Goal: Task Accomplishment & Management: Manage account settings

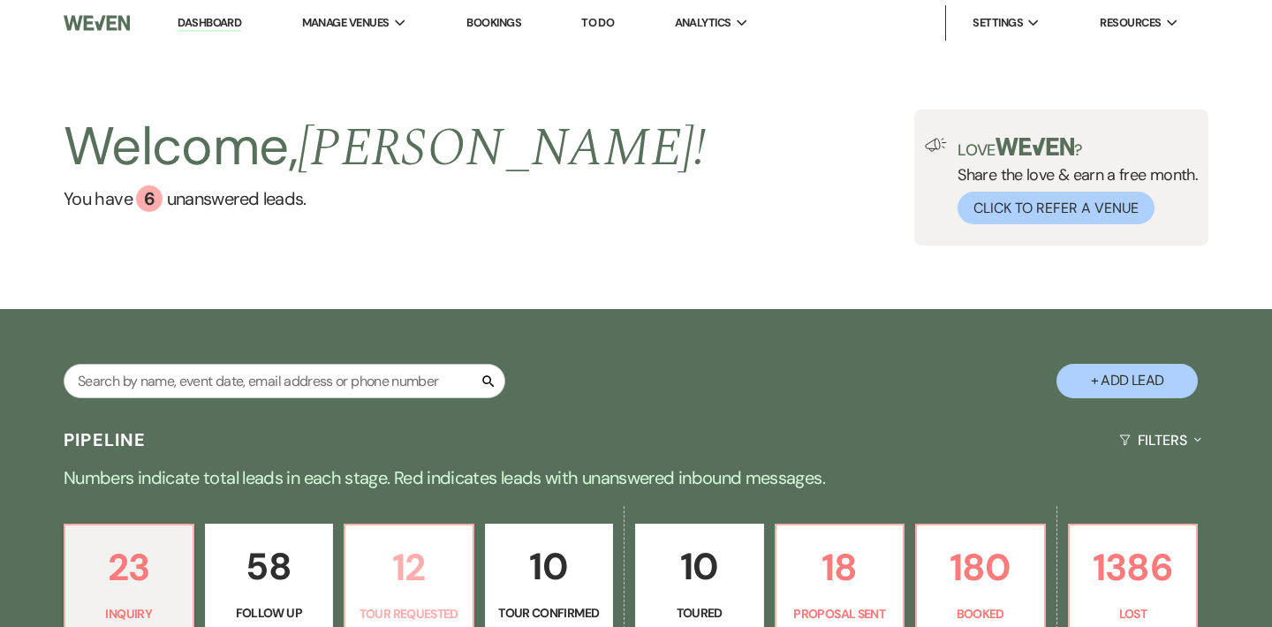
click at [424, 569] on p "12" at bounding box center [409, 567] width 106 height 59
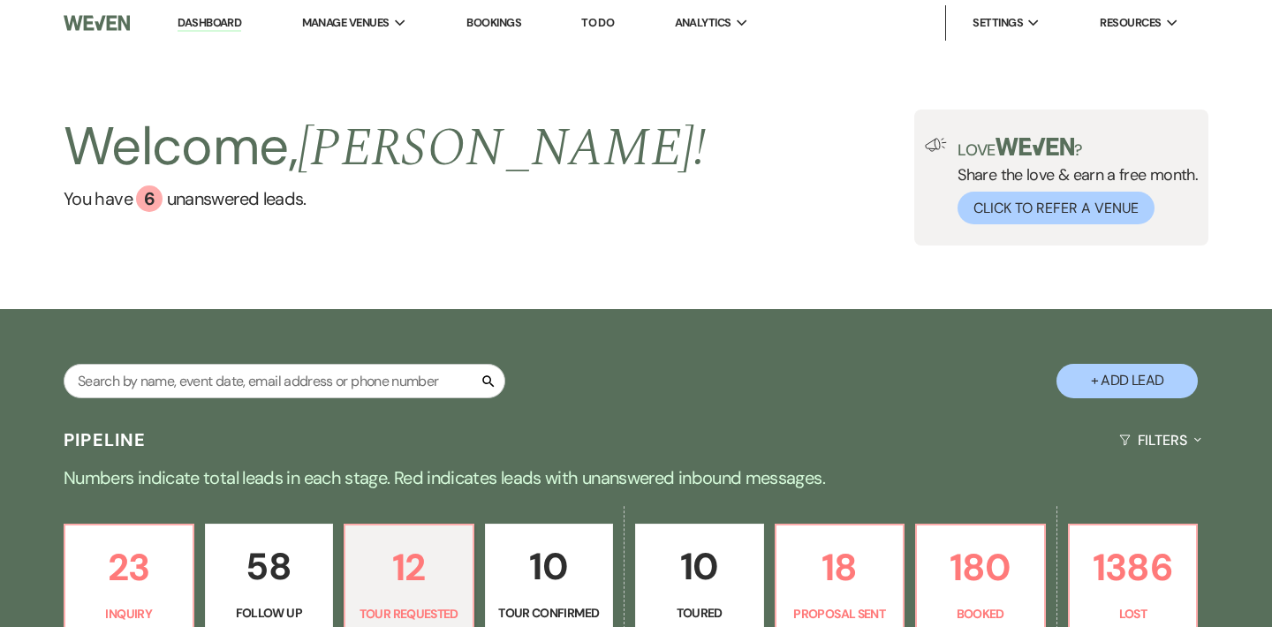
select select "2"
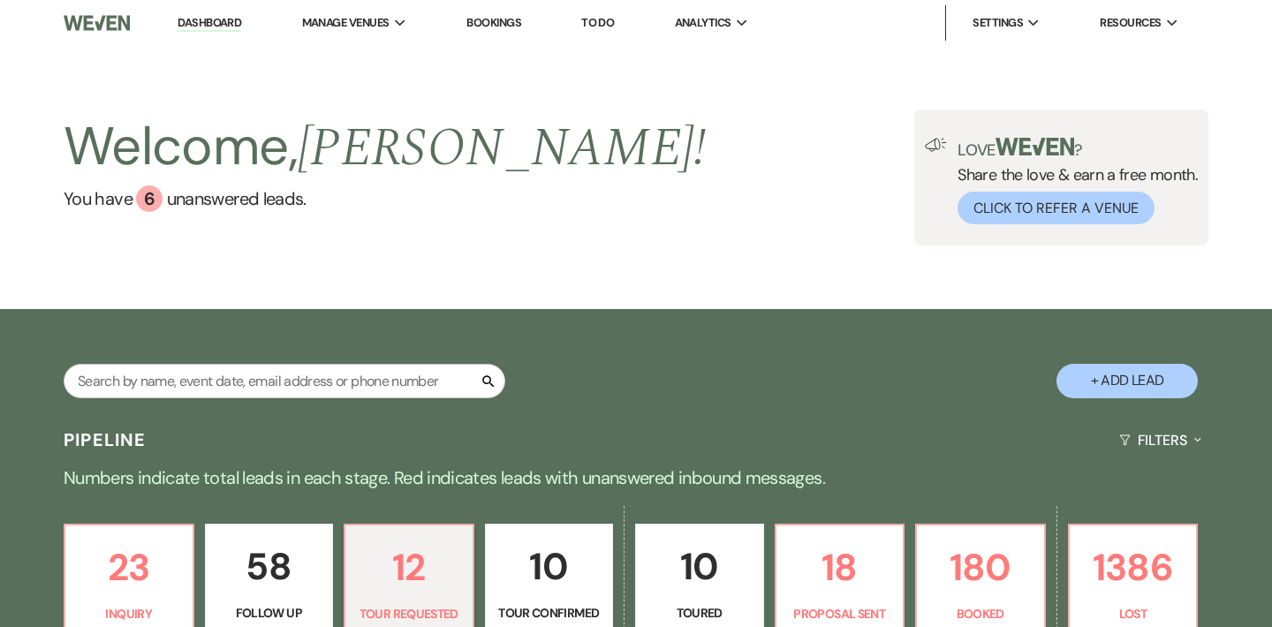
select select "2"
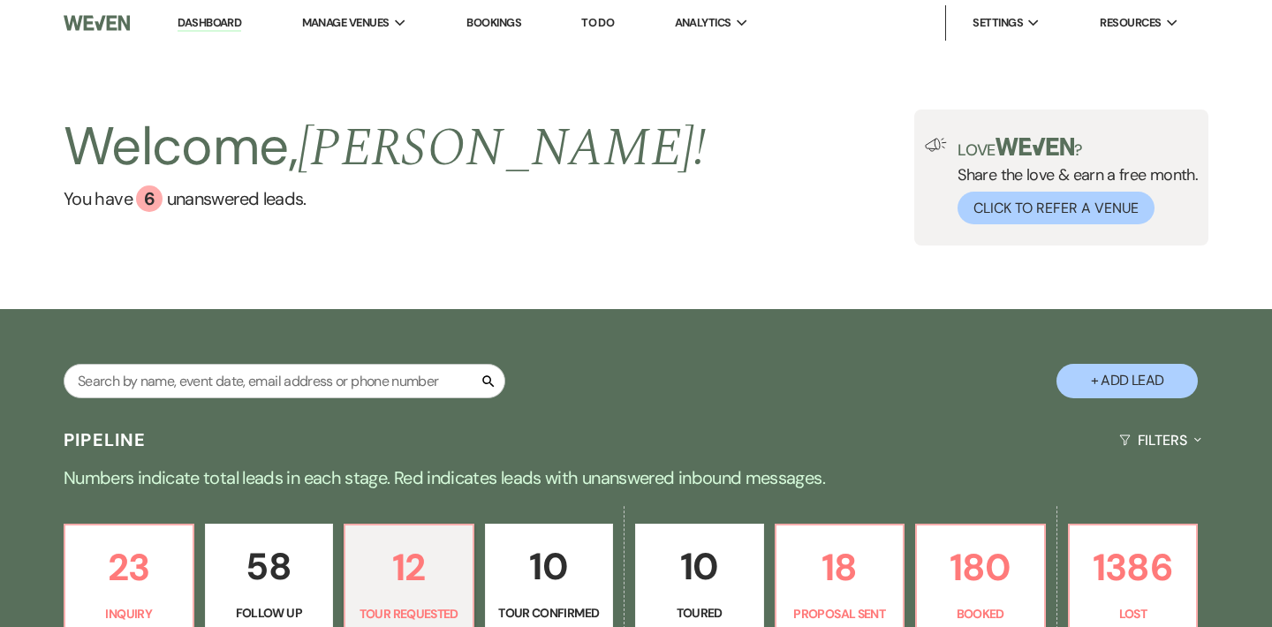
select select "2"
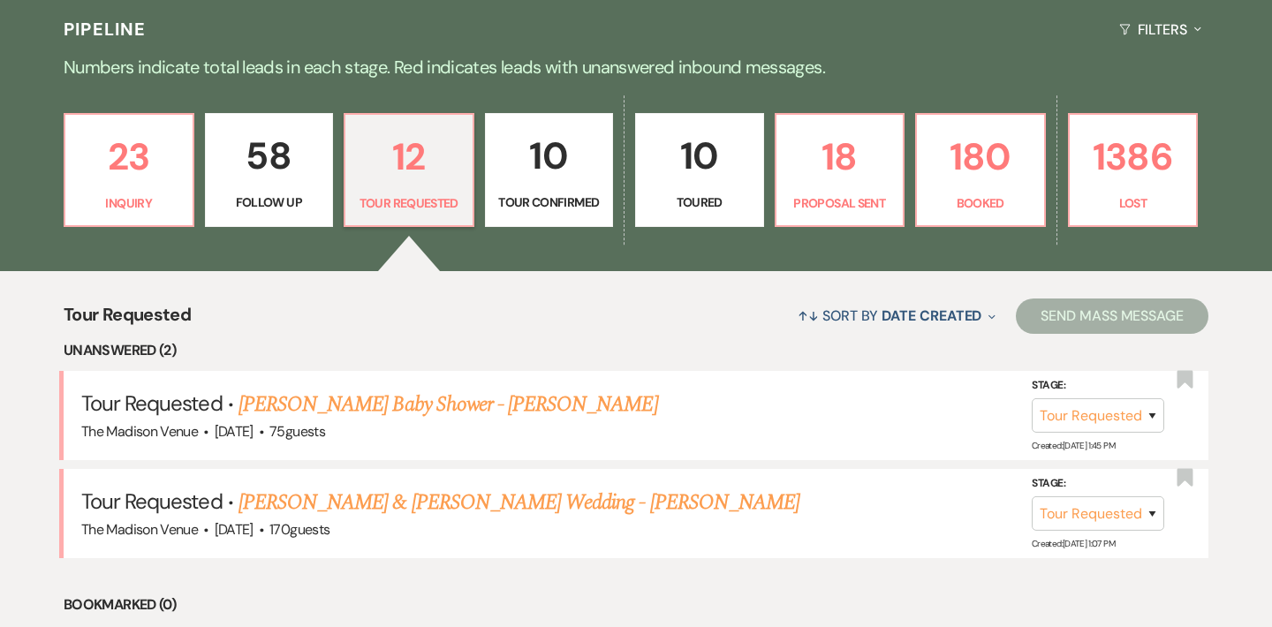
scroll to position [414, 0]
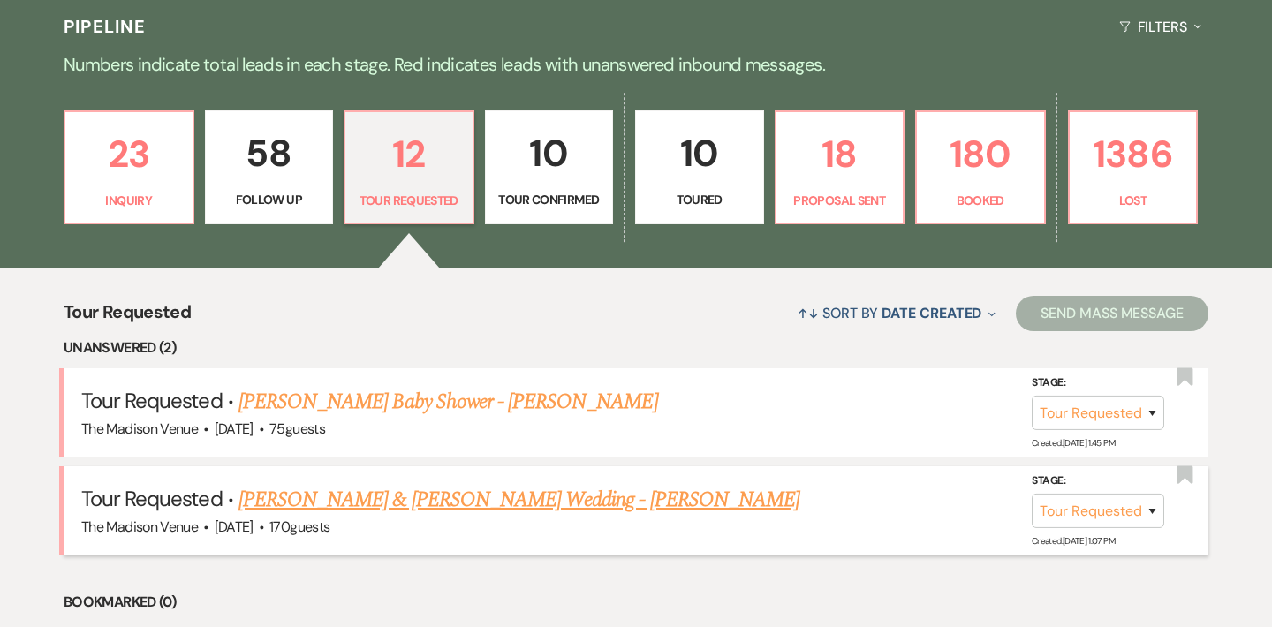
click at [453, 489] on link "Kevin Cowgill & Justin Abston's Wedding - Anthony" at bounding box center [519, 500] width 561 height 32
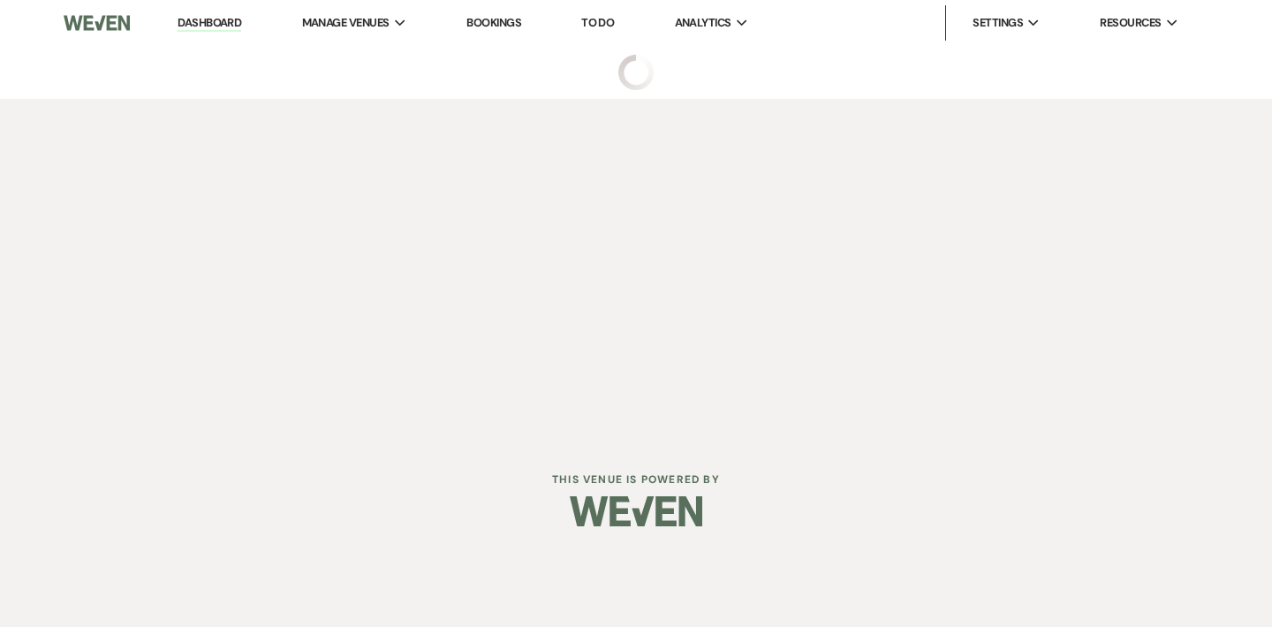
select select "2"
select select "5"
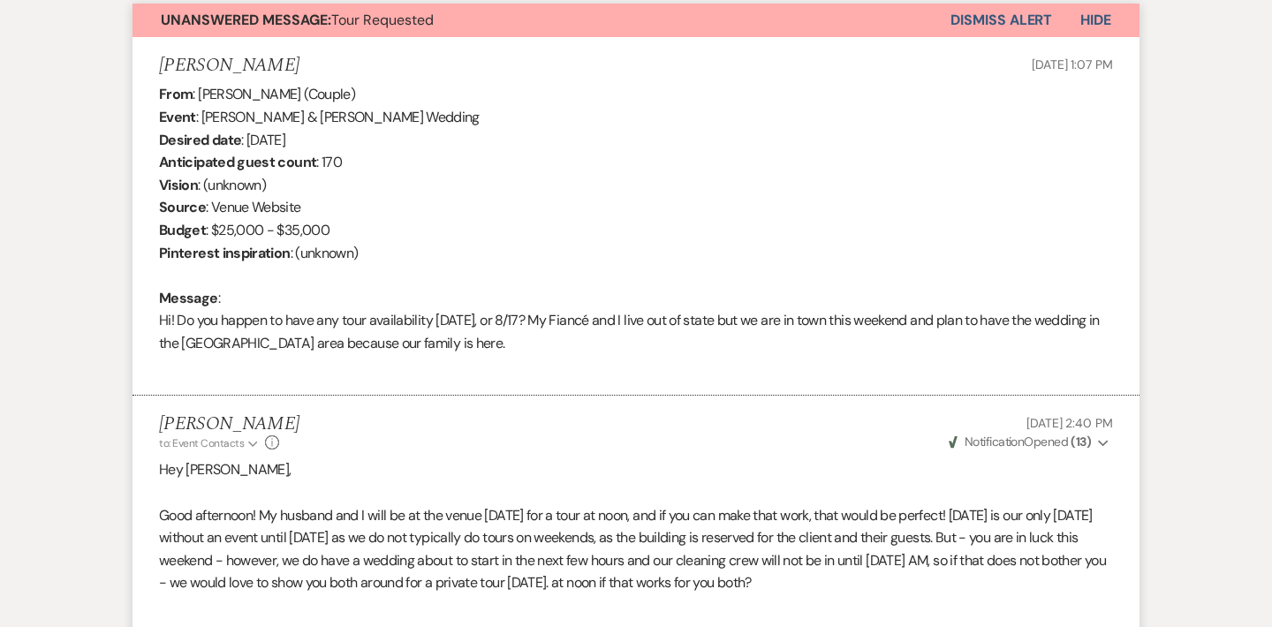
scroll to position [1007, 0]
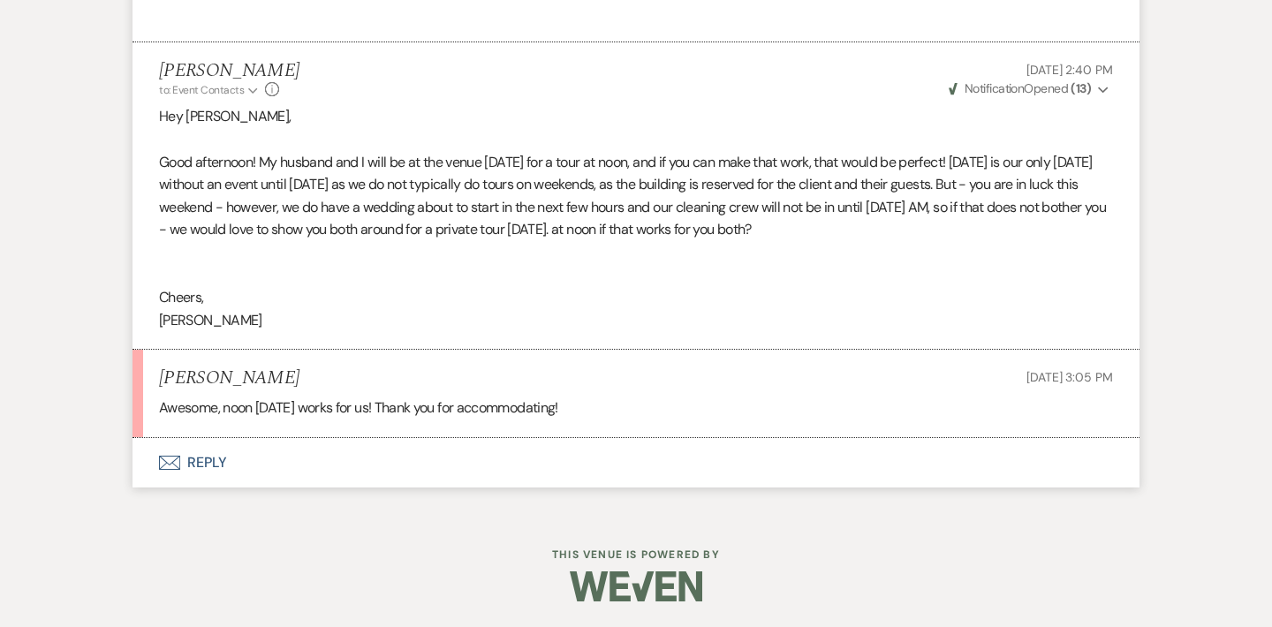
click at [186, 463] on button "Envelope Reply" at bounding box center [636, 462] width 1007 height 49
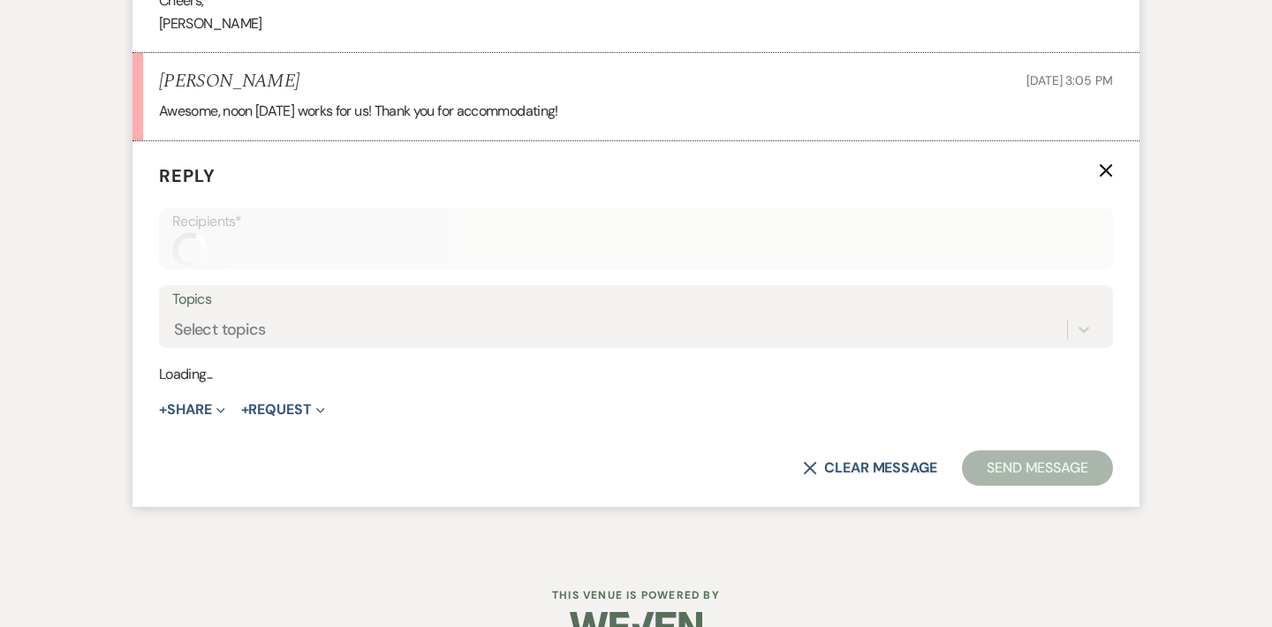
scroll to position [1314, 0]
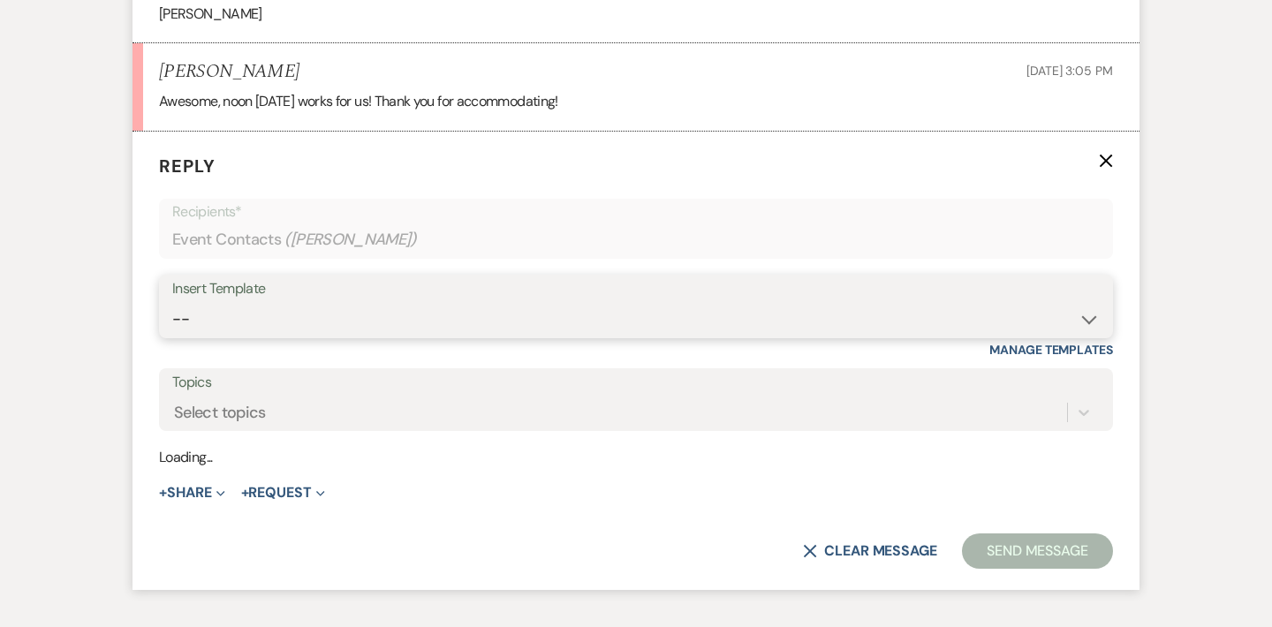
click at [351, 323] on select "--" at bounding box center [636, 319] width 928 height 34
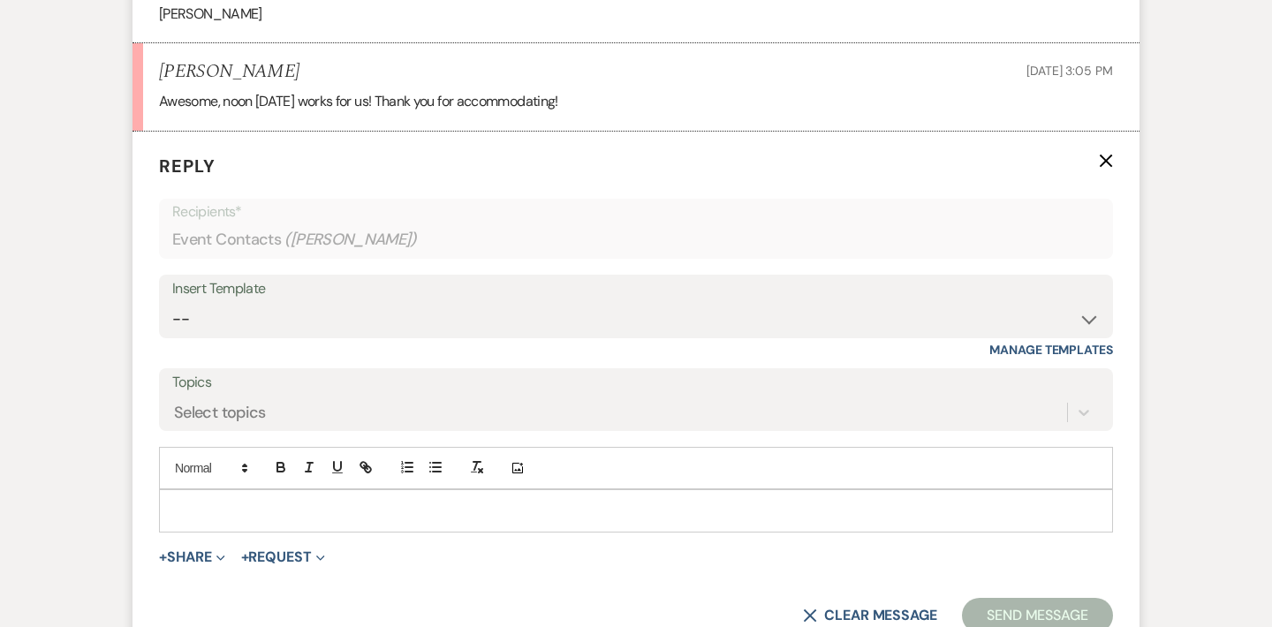
click at [376, 547] on div "+ Share Expand Doc Upload Documents Add Photo Images Pref Vendors Preferred ven…" at bounding box center [636, 557] width 954 height 21
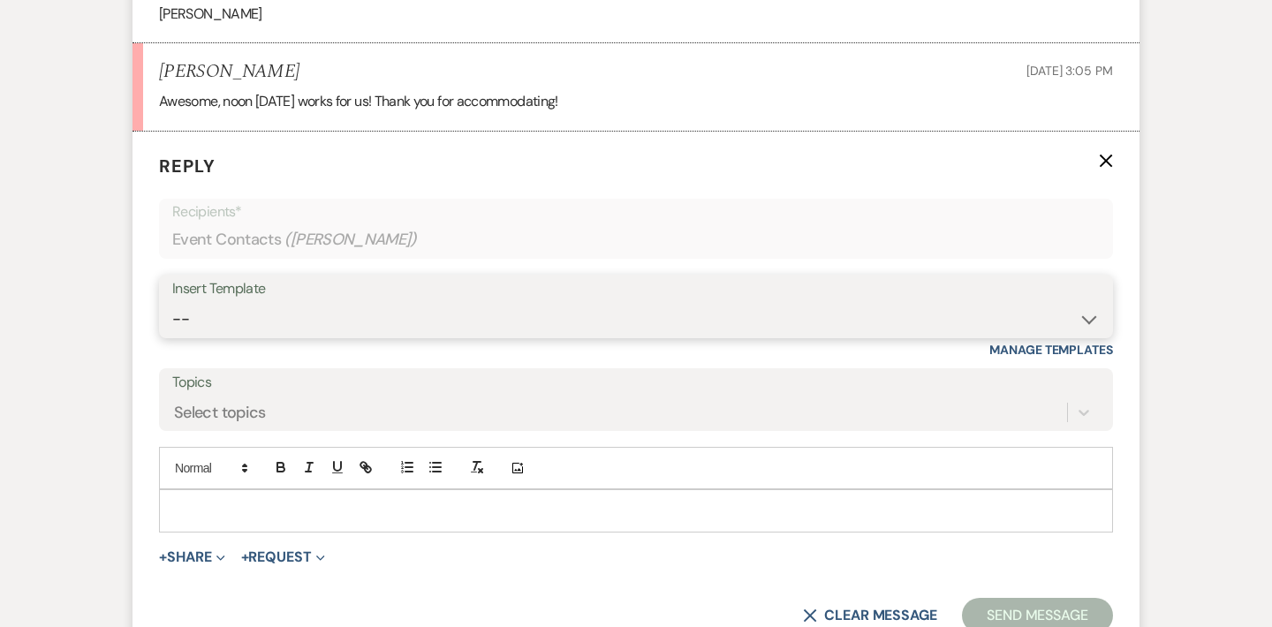
click at [454, 311] on select "-- Weven Planning Portal Introduction (Booked Events) Corporate Lead Follow Up …" at bounding box center [636, 319] width 928 height 34
select select "4630"
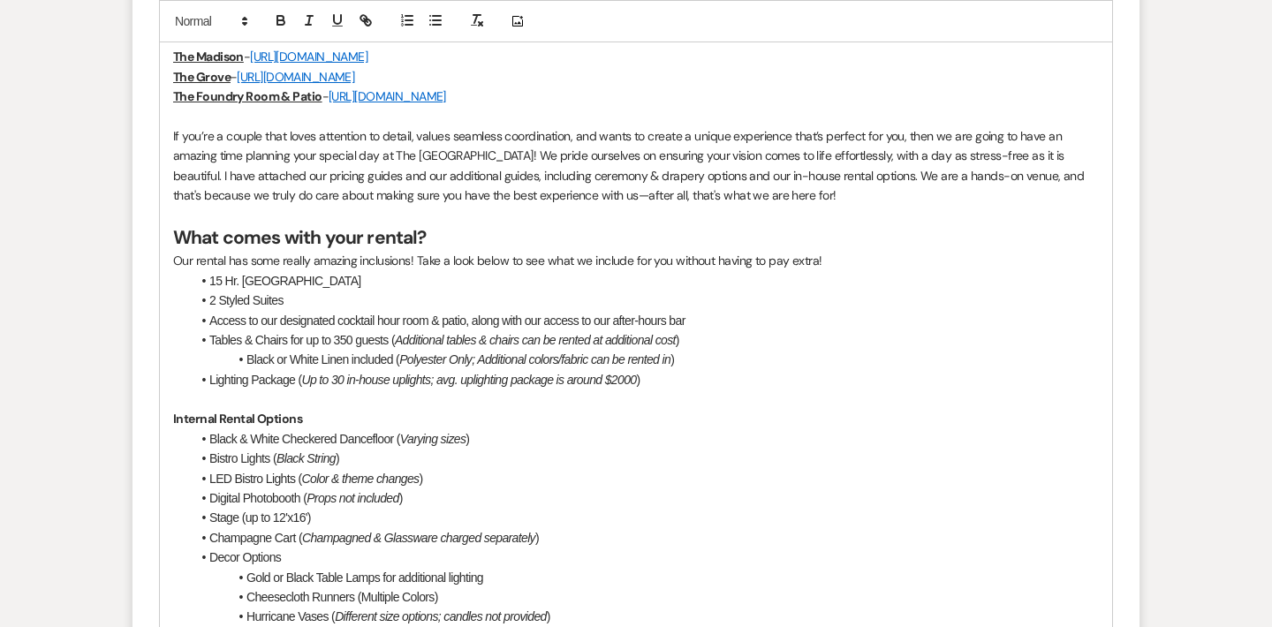
scroll to position [2736, 0]
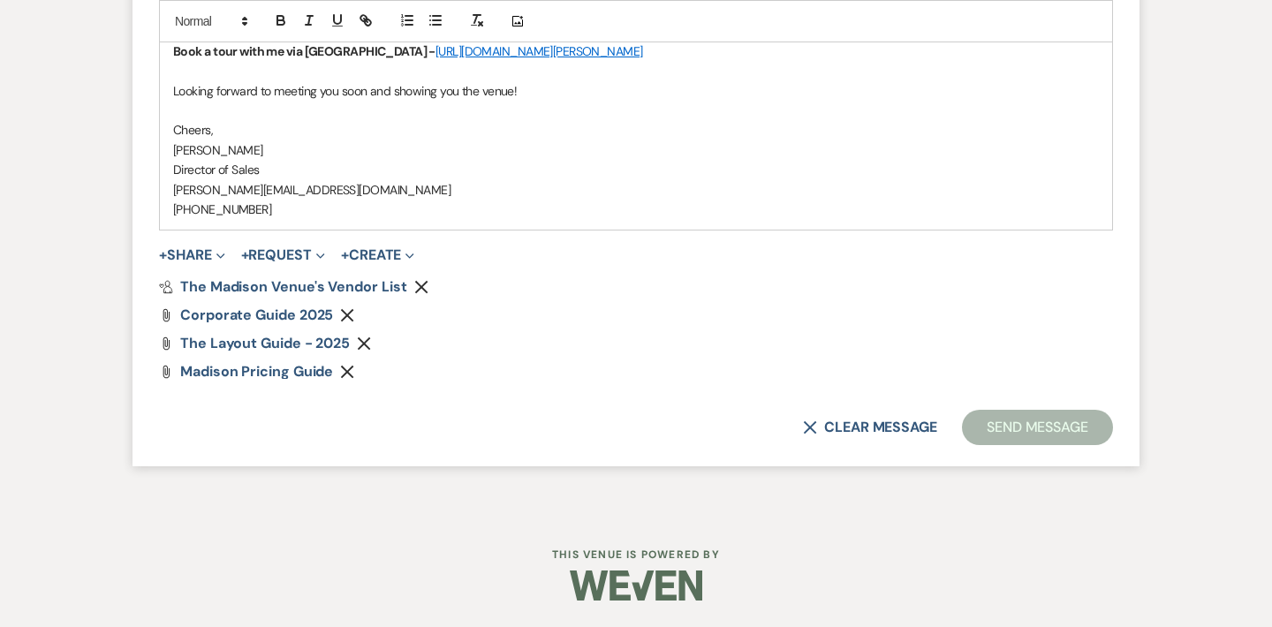
click at [1019, 437] on button "Send Message" at bounding box center [1037, 427] width 151 height 35
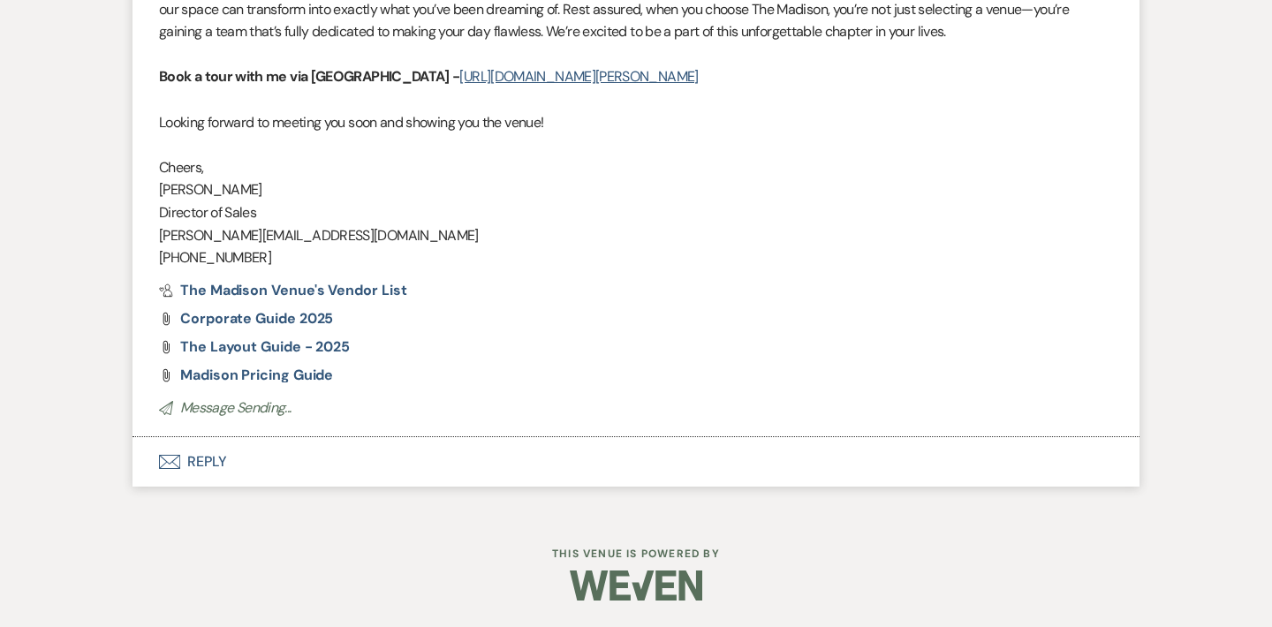
scroll to position [2581, 0]
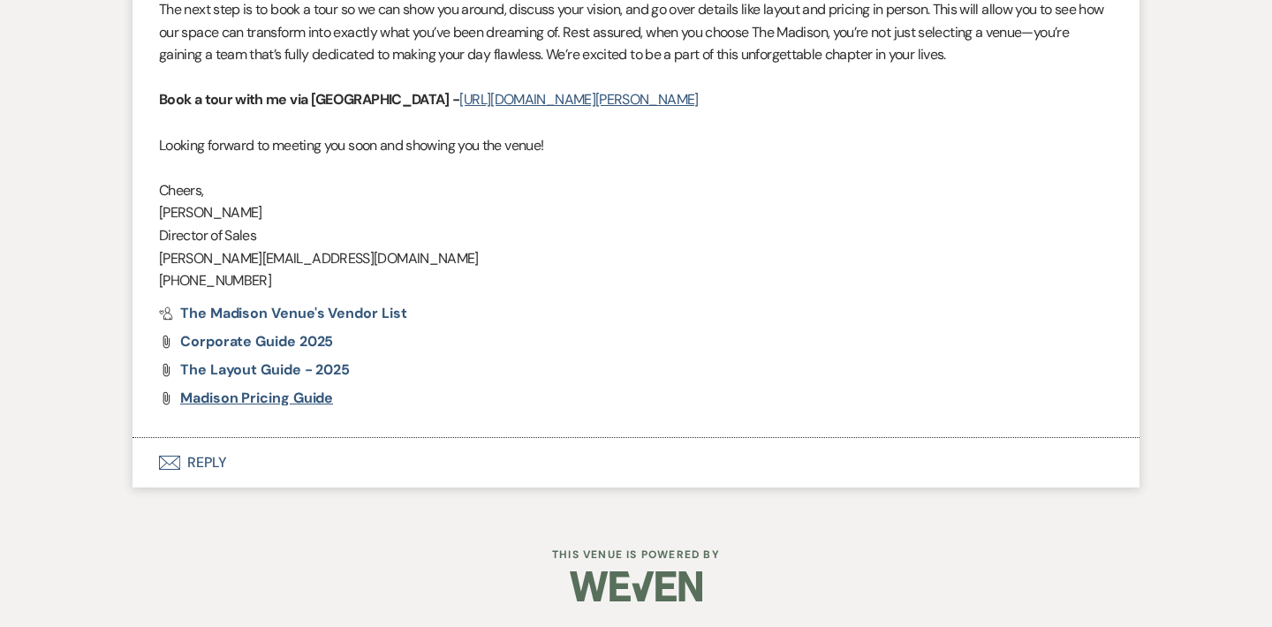
click at [215, 398] on span "Madison Pricing Guide" at bounding box center [256, 398] width 153 height 19
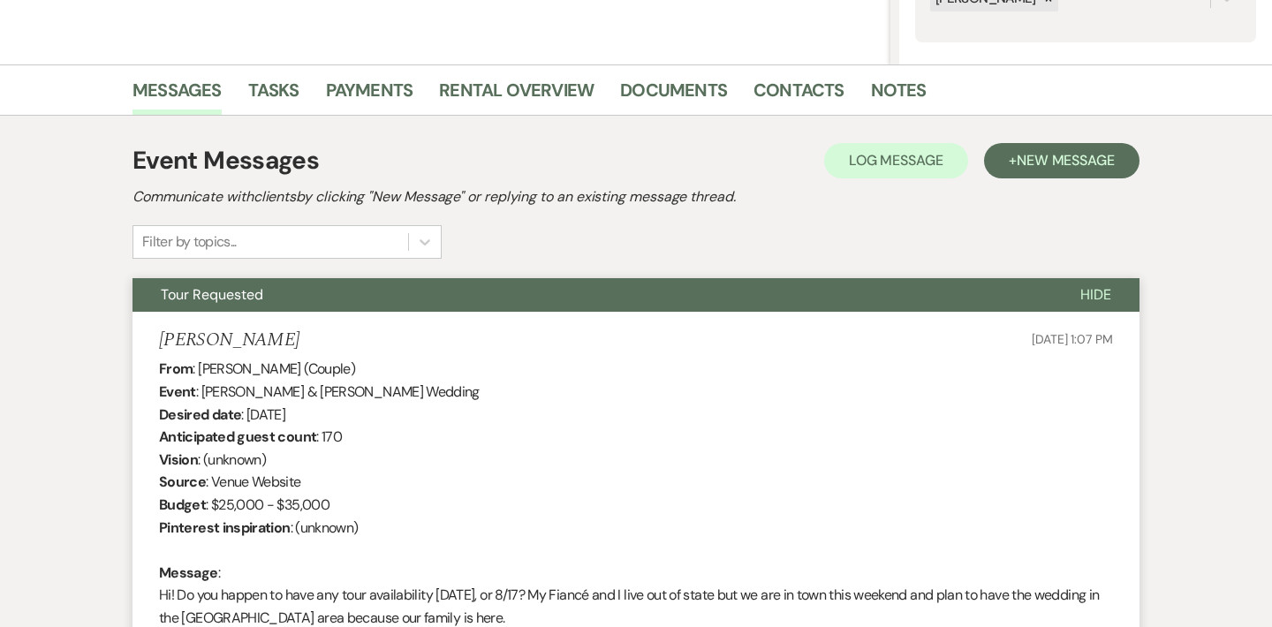
scroll to position [0, 0]
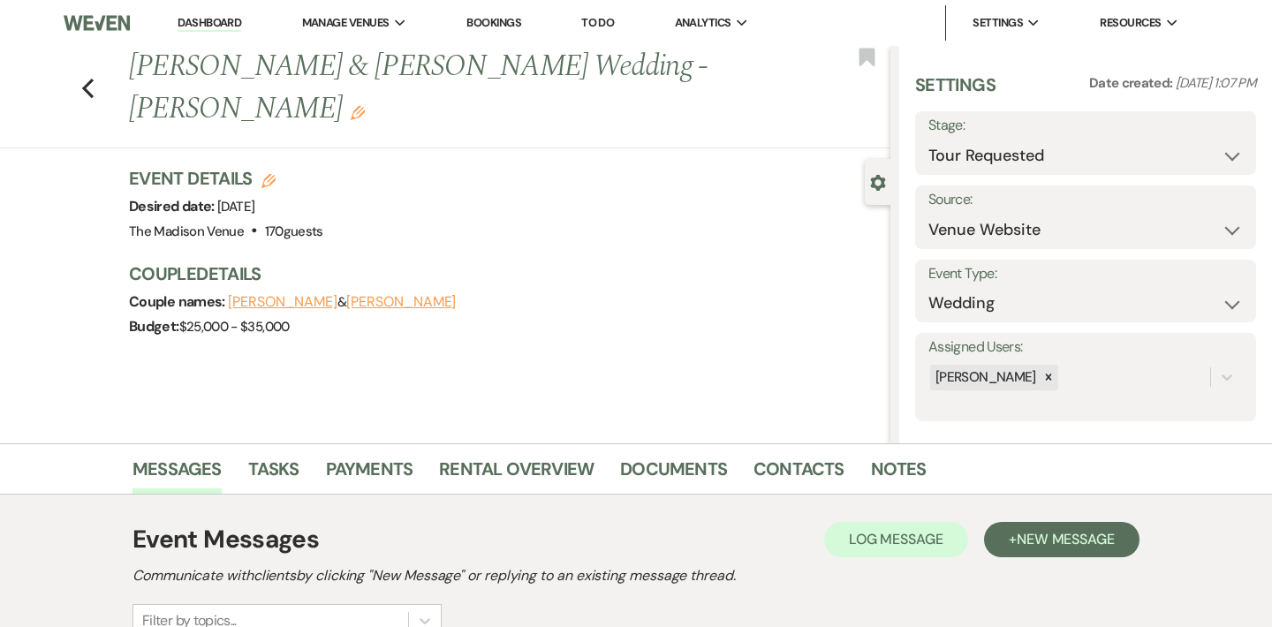
click at [515, 450] on div "Messages Tasks Payments Rental Overview Documents Contacts Notes" at bounding box center [636, 469] width 1272 height 51
click at [513, 475] on link "Rental Overview" at bounding box center [516, 474] width 155 height 39
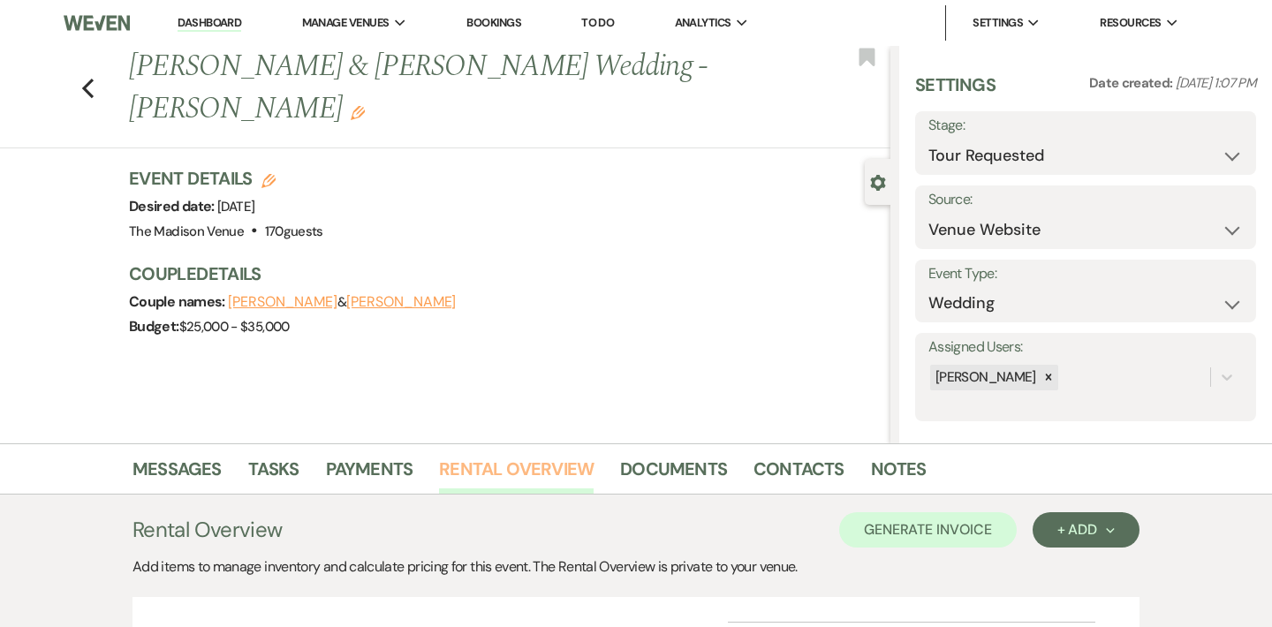
scroll to position [193, 0]
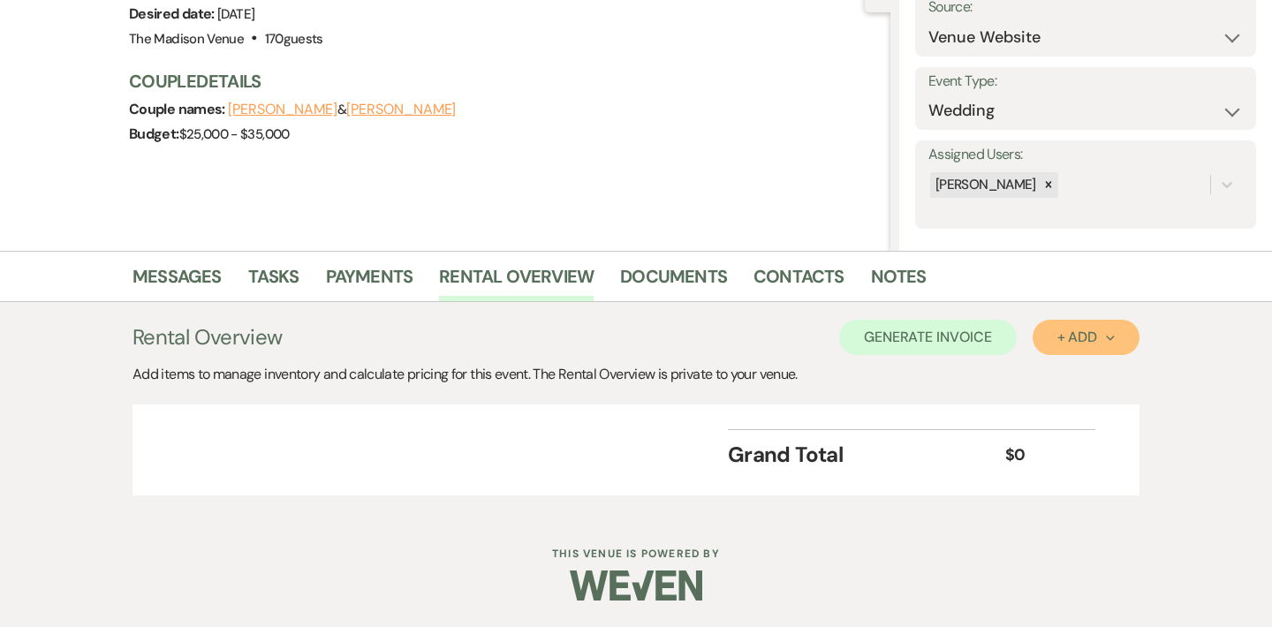
click at [1096, 337] on div "+ Add Next" at bounding box center [1086, 337] width 57 height 14
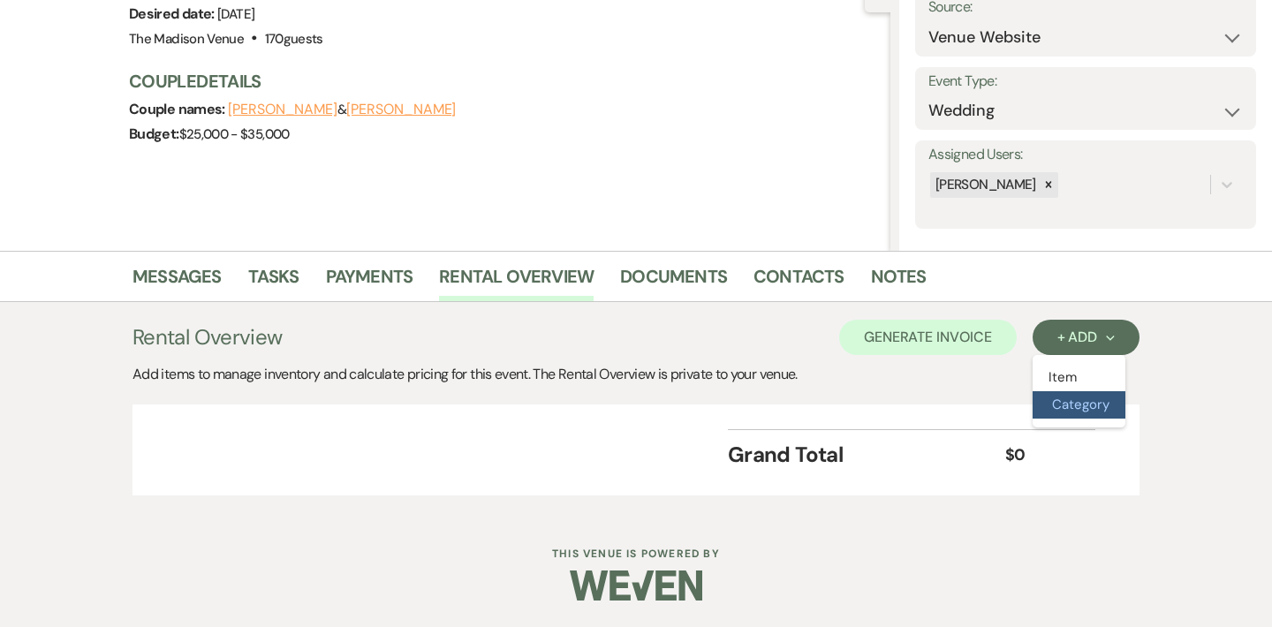
click at [1099, 411] on button "Category" at bounding box center [1079, 404] width 93 height 27
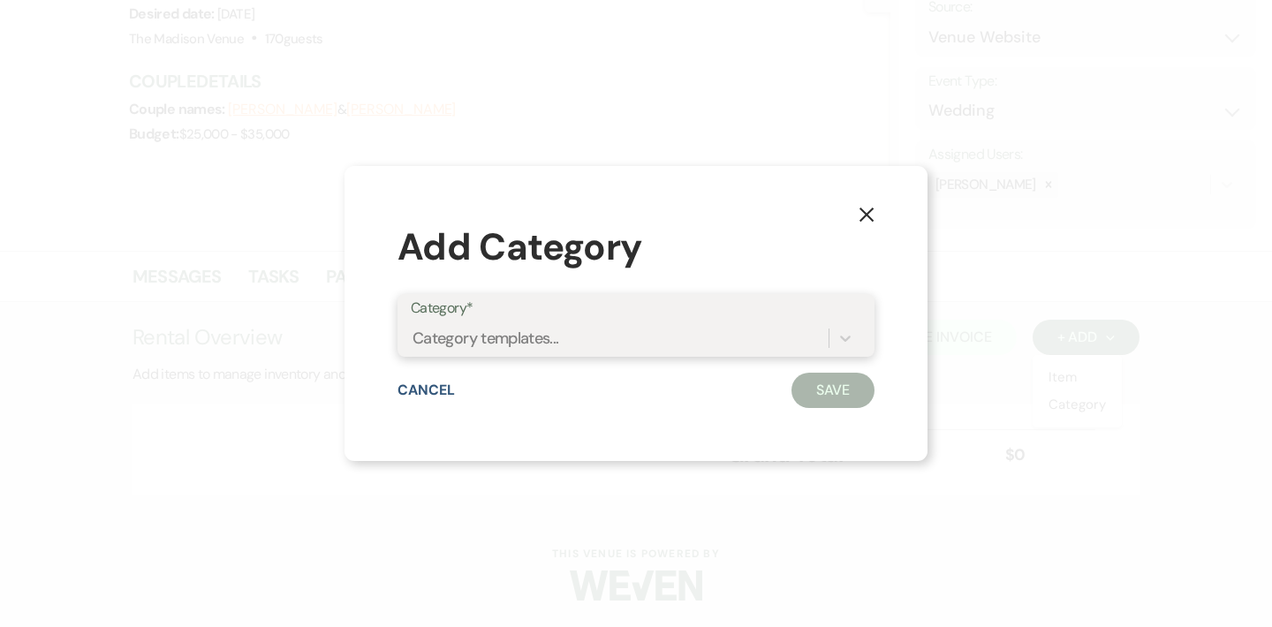
click at [518, 333] on div "Category templates..." at bounding box center [486, 338] width 147 height 24
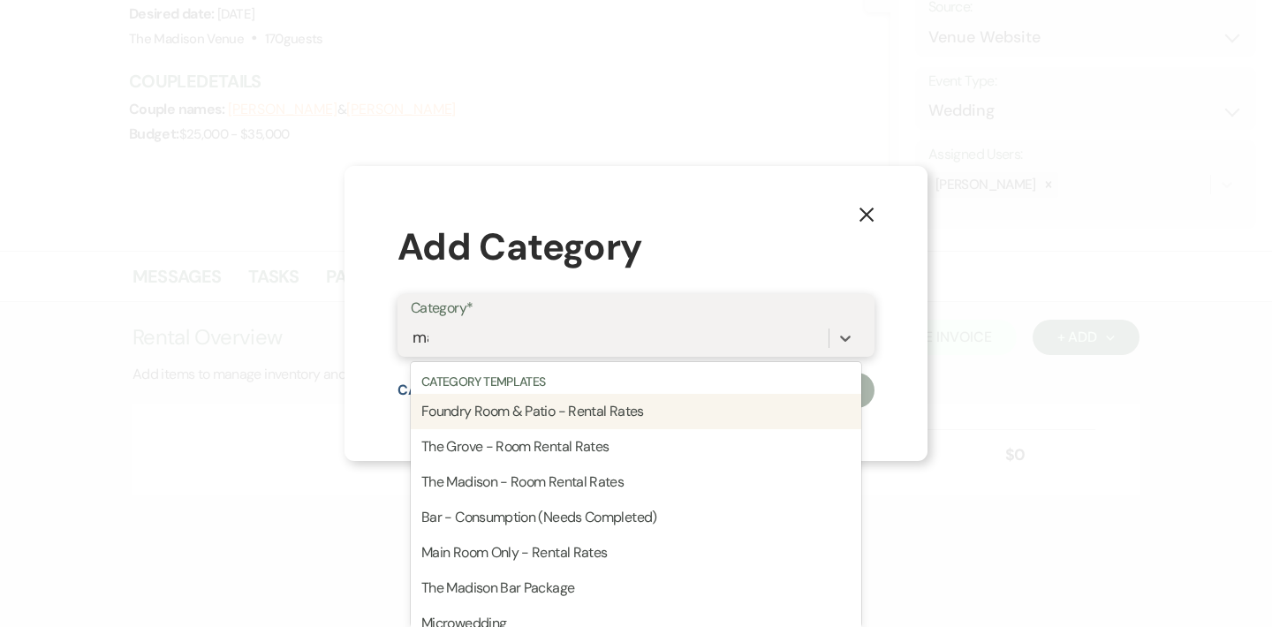
type input "madi"
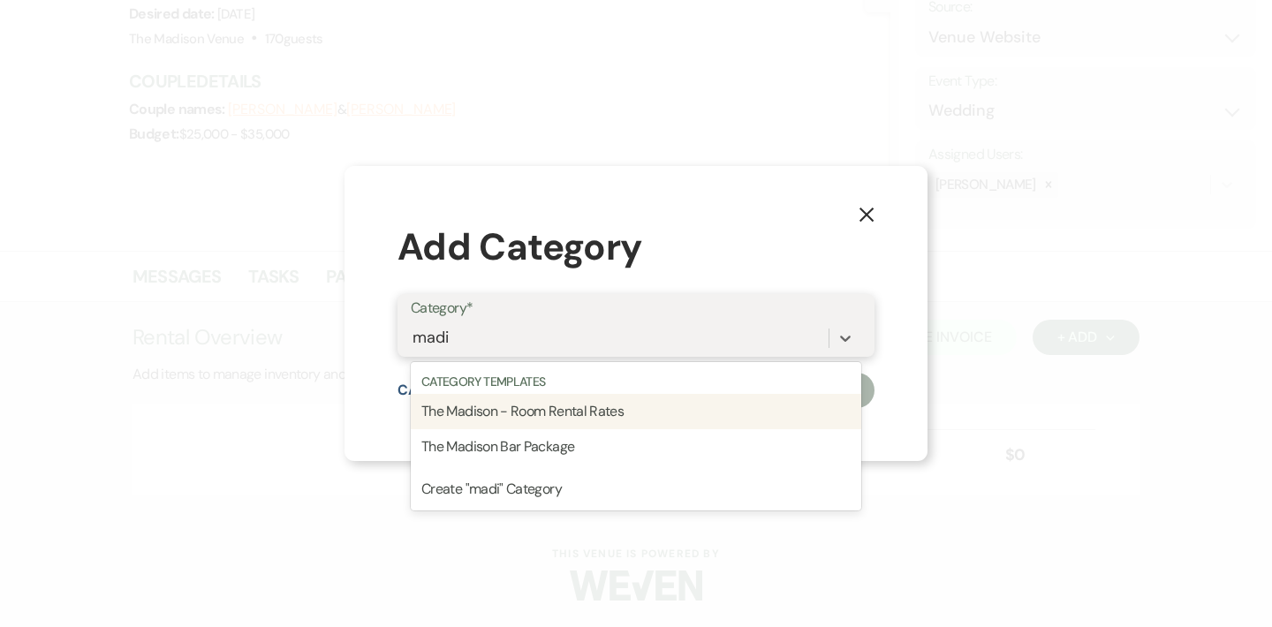
click at [527, 419] on div "The Madison - Room Rental Rates" at bounding box center [636, 411] width 451 height 35
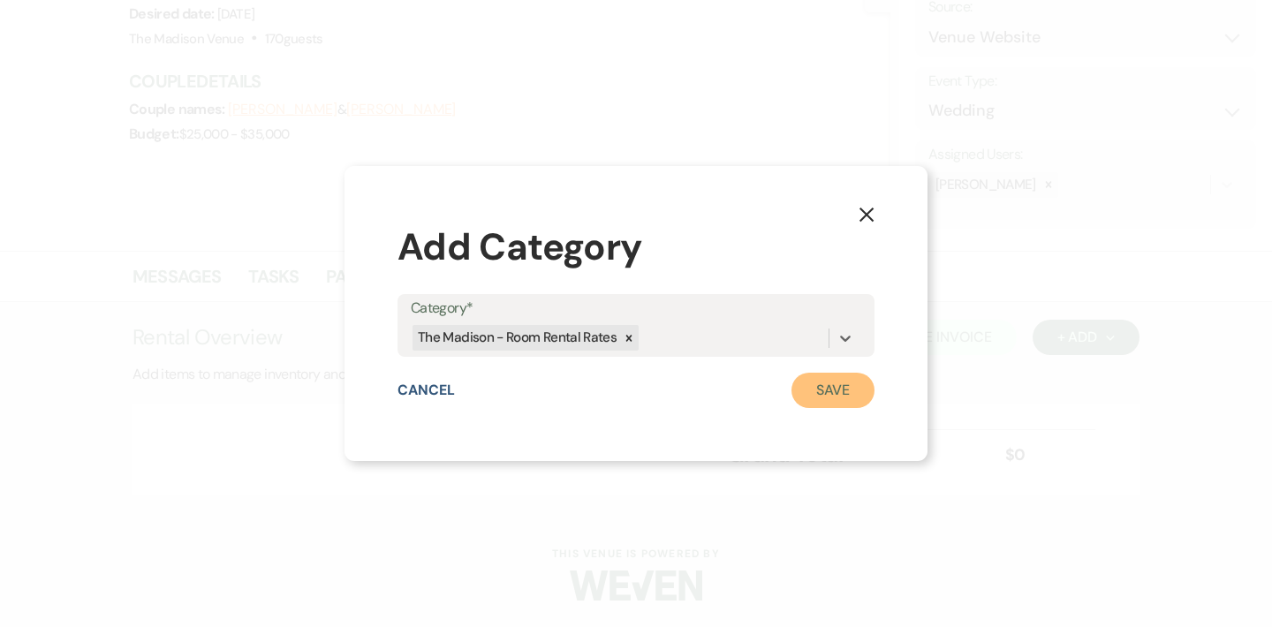
click at [845, 391] on button "Save" at bounding box center [833, 390] width 83 height 35
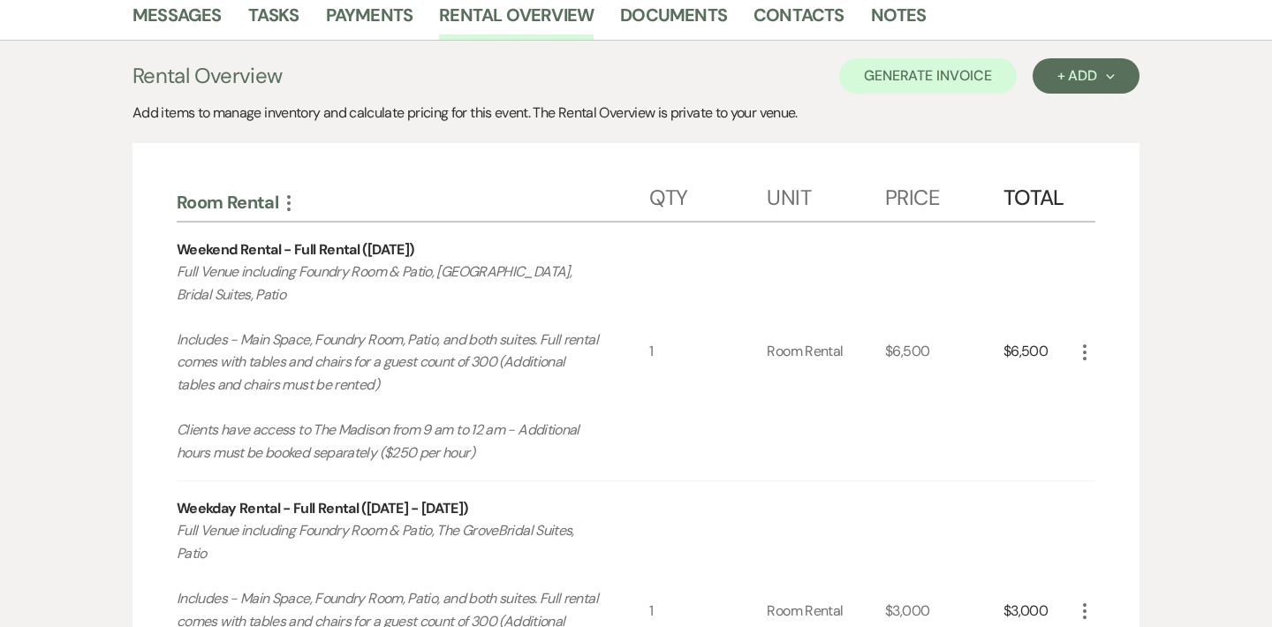
scroll to position [458, 0]
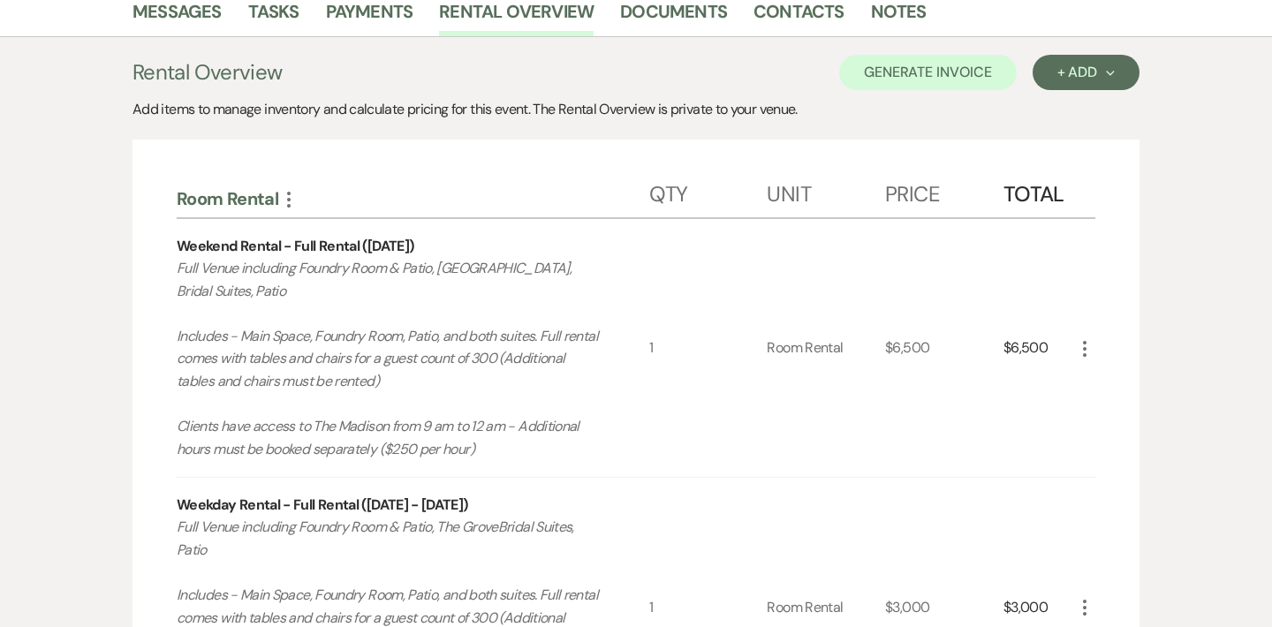
click at [1095, 353] on icon "More" at bounding box center [1084, 348] width 21 height 21
click at [1112, 404] on button "X Delete" at bounding box center [1121, 411] width 95 height 28
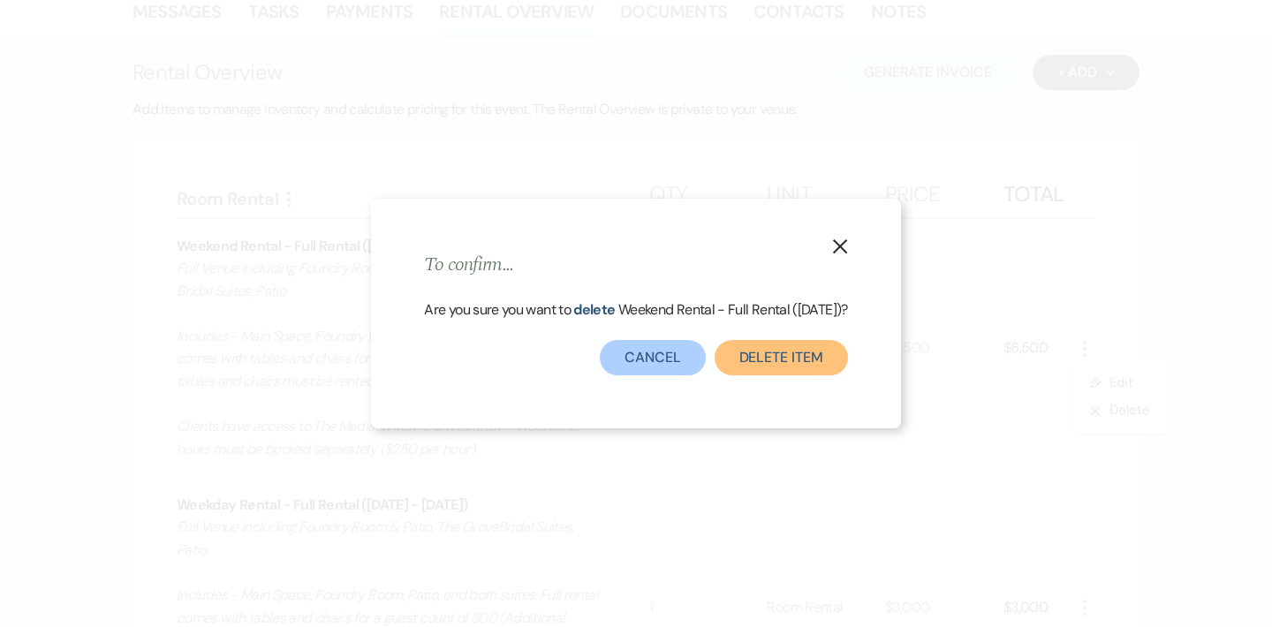
click at [759, 368] on button "Delete Item" at bounding box center [781, 357] width 133 height 35
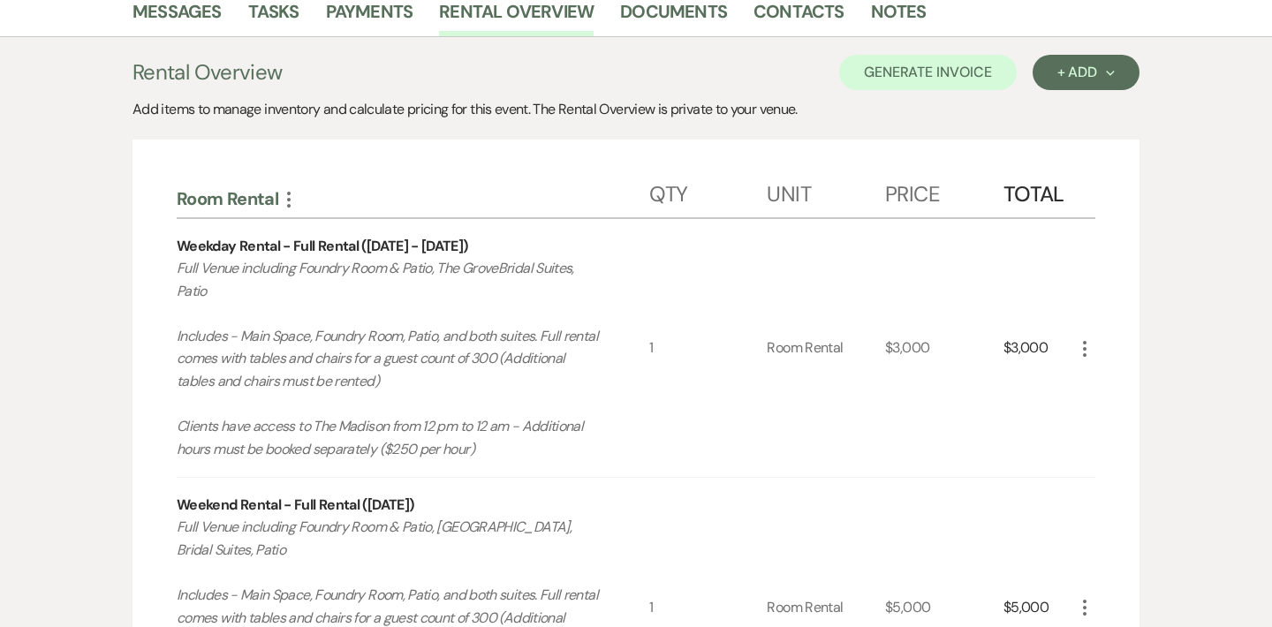
click at [1077, 349] on icon "More" at bounding box center [1084, 348] width 21 height 21
click at [1126, 415] on button "X Delete" at bounding box center [1121, 411] width 95 height 28
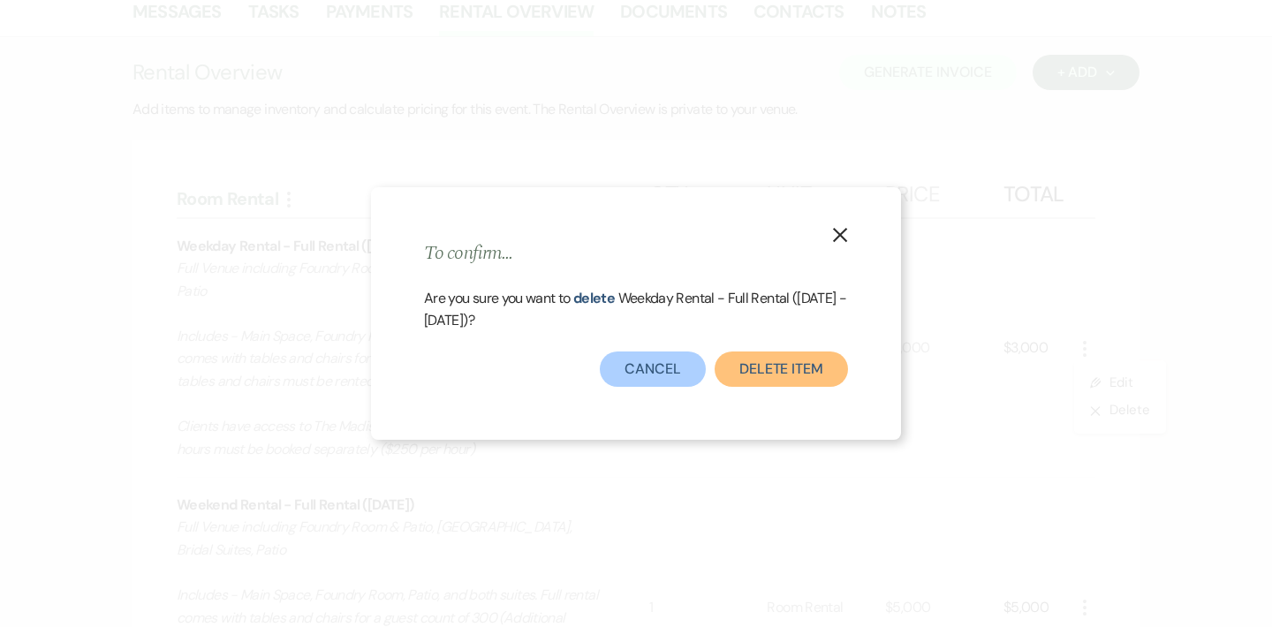
click at [772, 370] on button "Delete Item" at bounding box center [781, 369] width 133 height 35
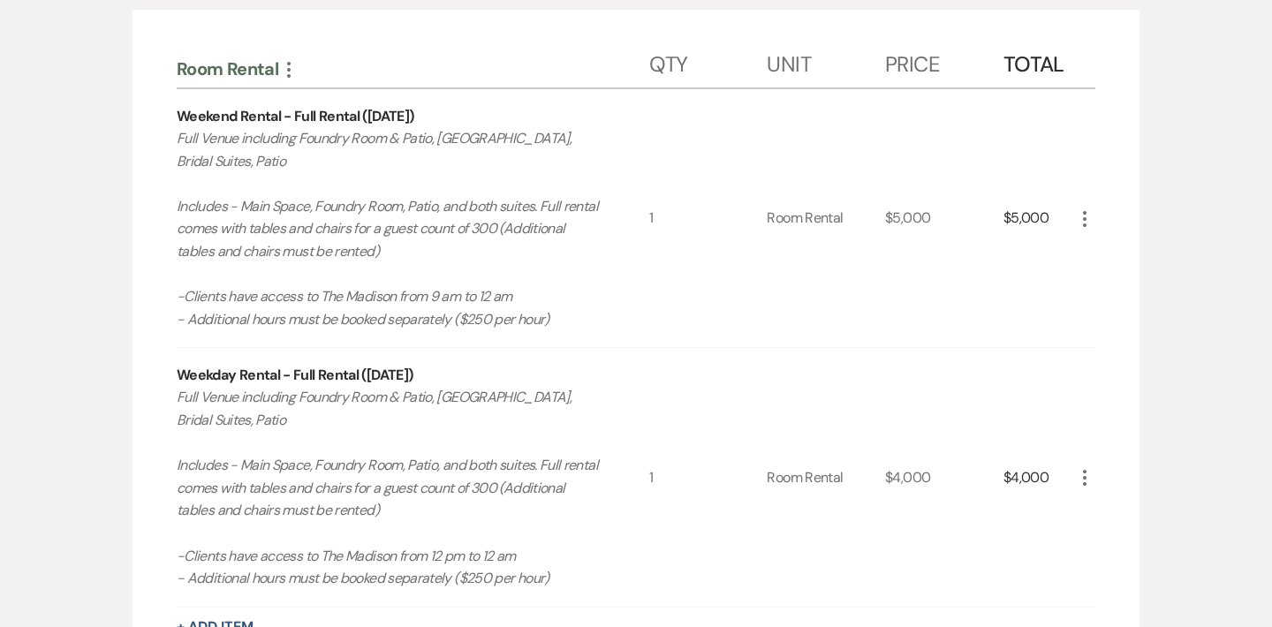
scroll to position [604, 0]
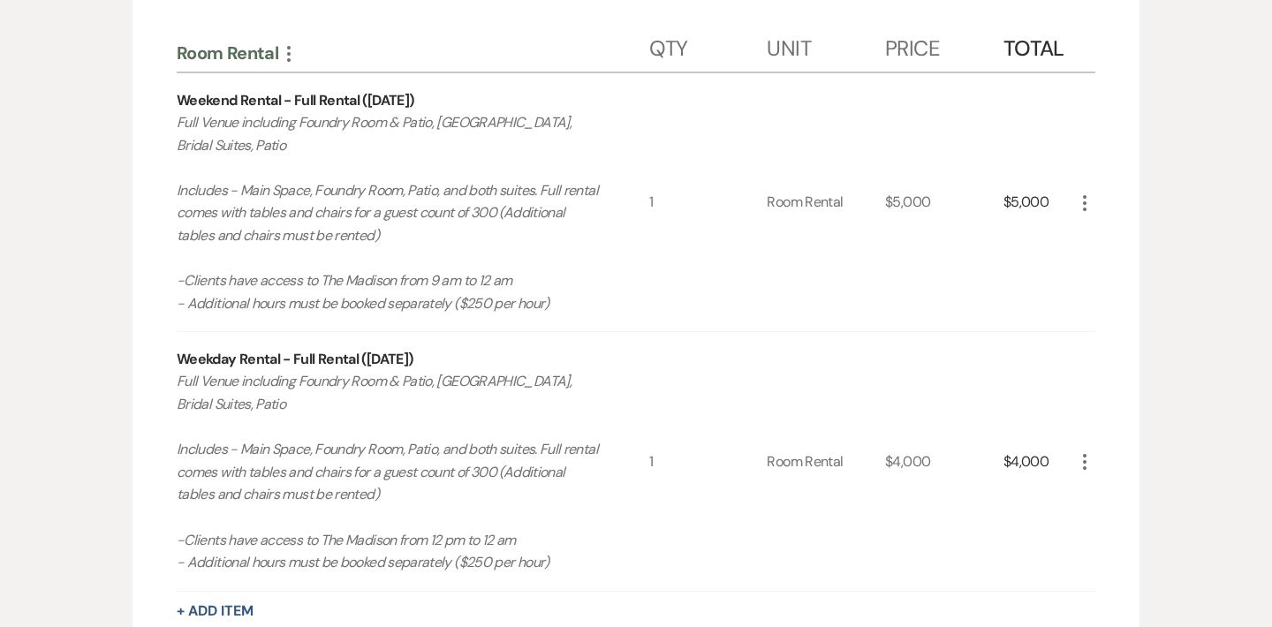
click at [1085, 467] on use "button" at bounding box center [1085, 462] width 4 height 16
click at [1118, 522] on button "X Delete" at bounding box center [1121, 525] width 95 height 28
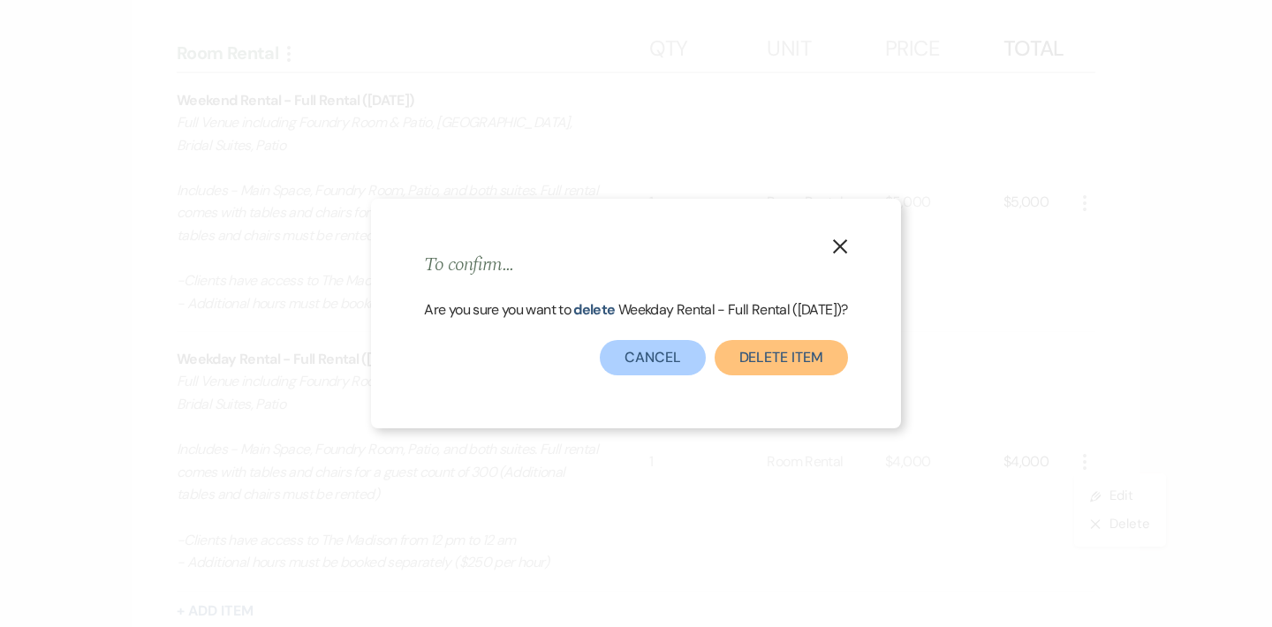
click at [775, 371] on button "Delete Item" at bounding box center [781, 357] width 133 height 35
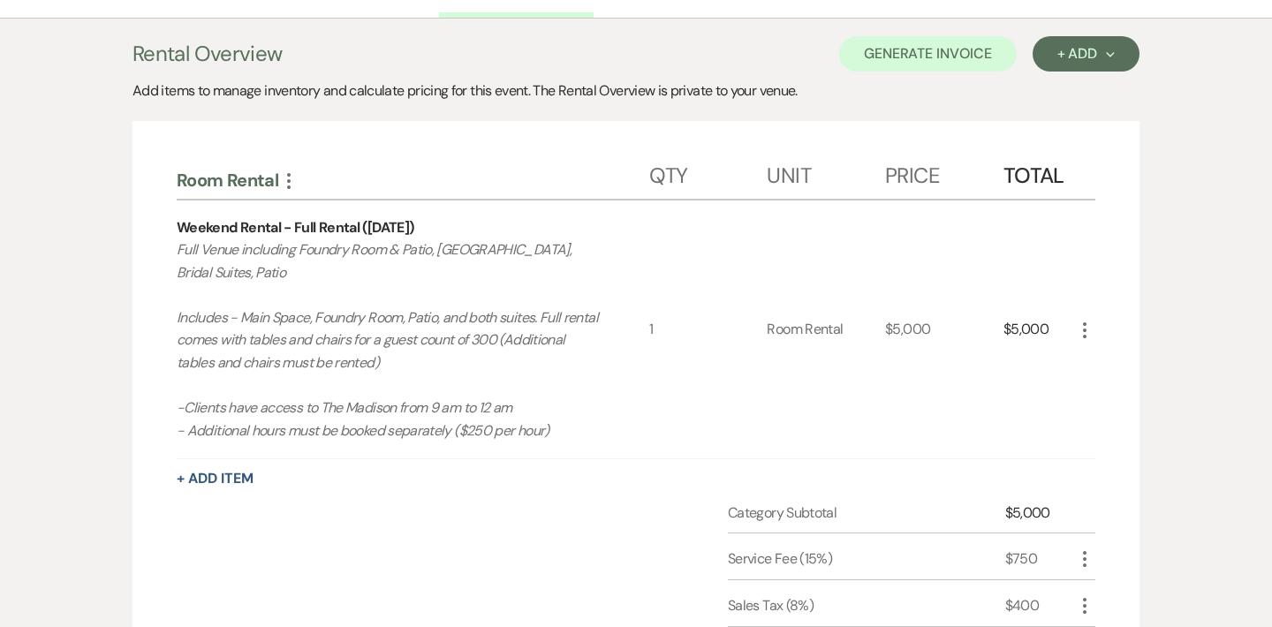
scroll to position [475, 0]
click at [1062, 81] on div "Add items to manage inventory and calculate pricing for this event. The Rental …" at bounding box center [636, 91] width 1007 height 21
click at [1069, 65] on button "+ Add Next" at bounding box center [1086, 54] width 107 height 35
click at [1069, 111] on button "Category" at bounding box center [1079, 122] width 93 height 27
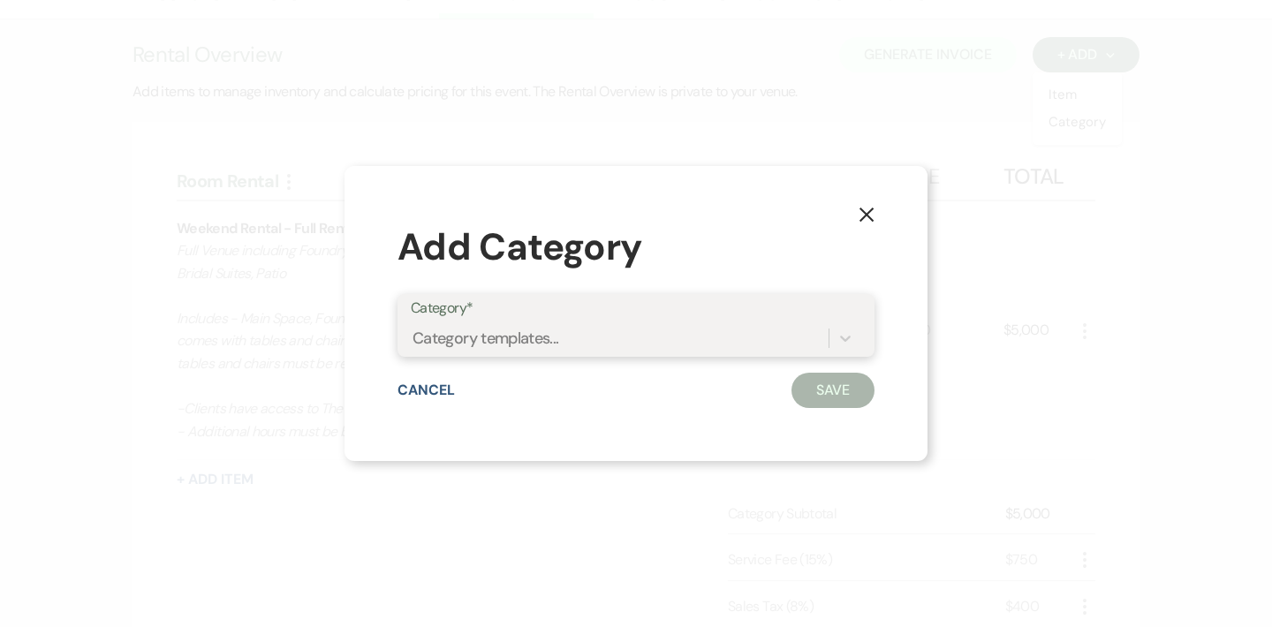
click at [588, 330] on div "Category templates..." at bounding box center [620, 338] width 418 height 31
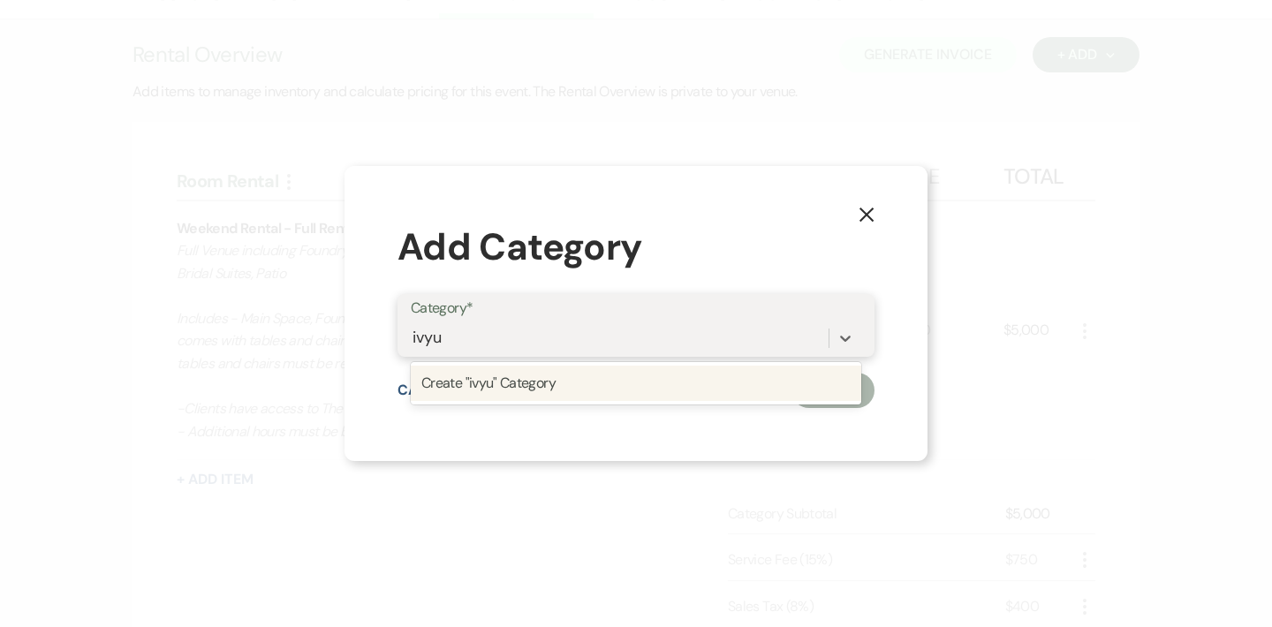
type input "ivy"
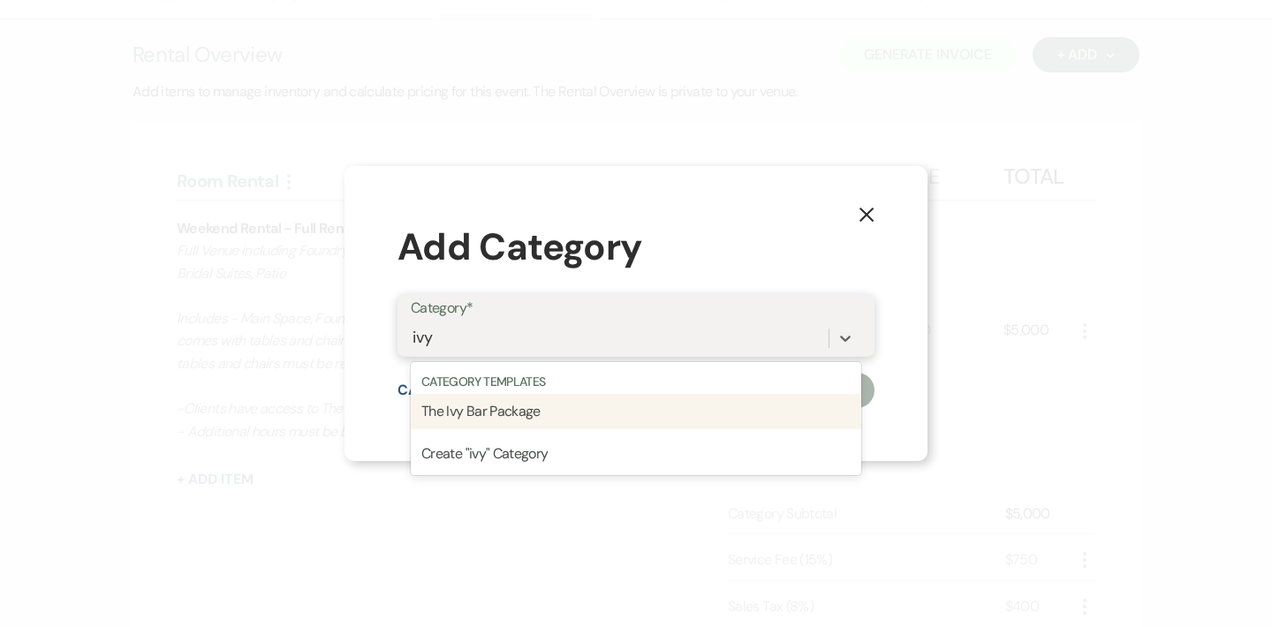
click at [519, 410] on div "The Ivy Bar Package" at bounding box center [636, 411] width 451 height 35
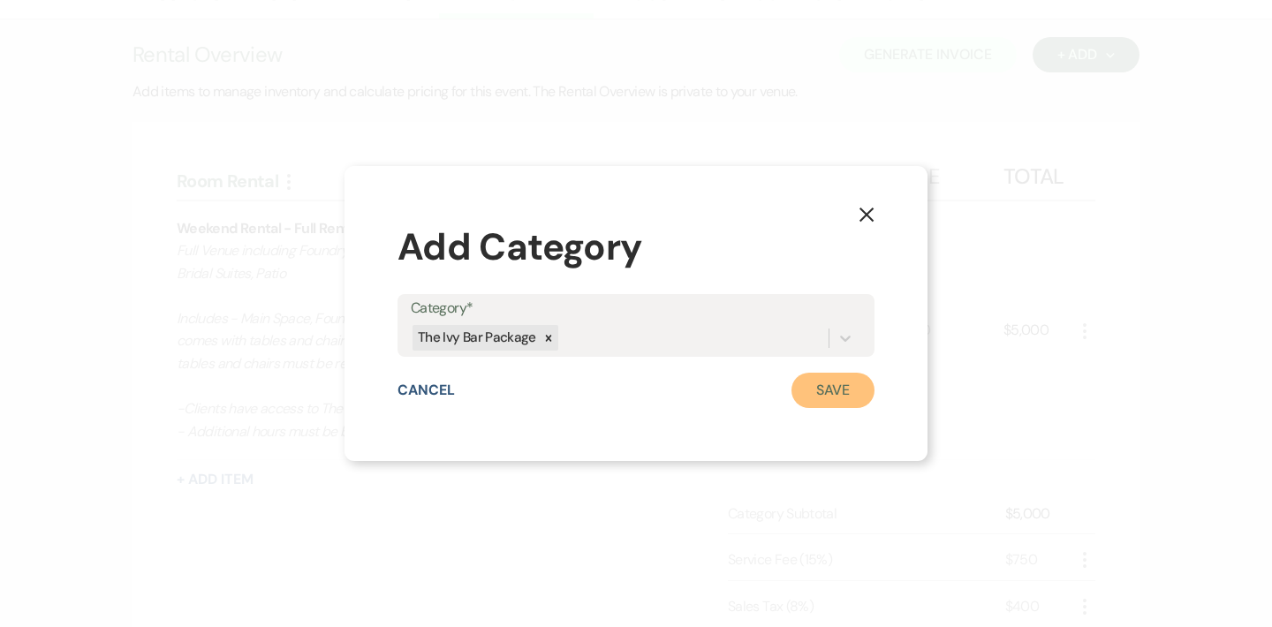
click at [817, 395] on button "Save" at bounding box center [833, 390] width 83 height 35
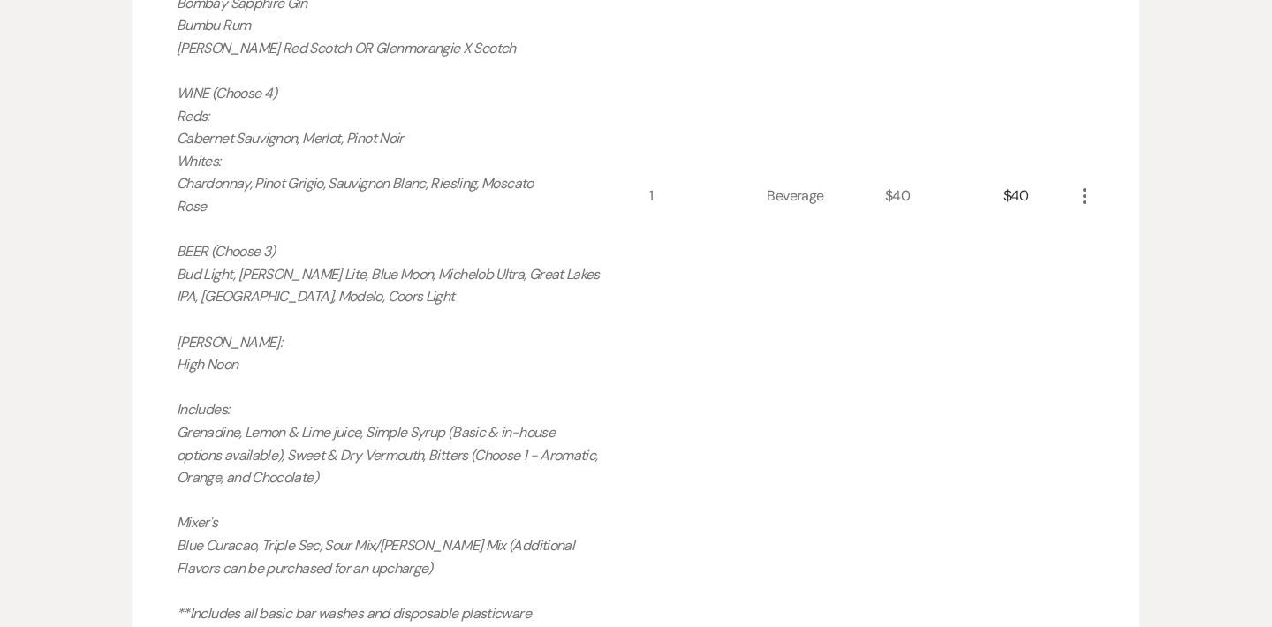
scroll to position [1530, 0]
click at [1082, 200] on icon "More" at bounding box center [1084, 196] width 21 height 21
click at [1135, 238] on button "Pencil Edit" at bounding box center [1120, 231] width 92 height 28
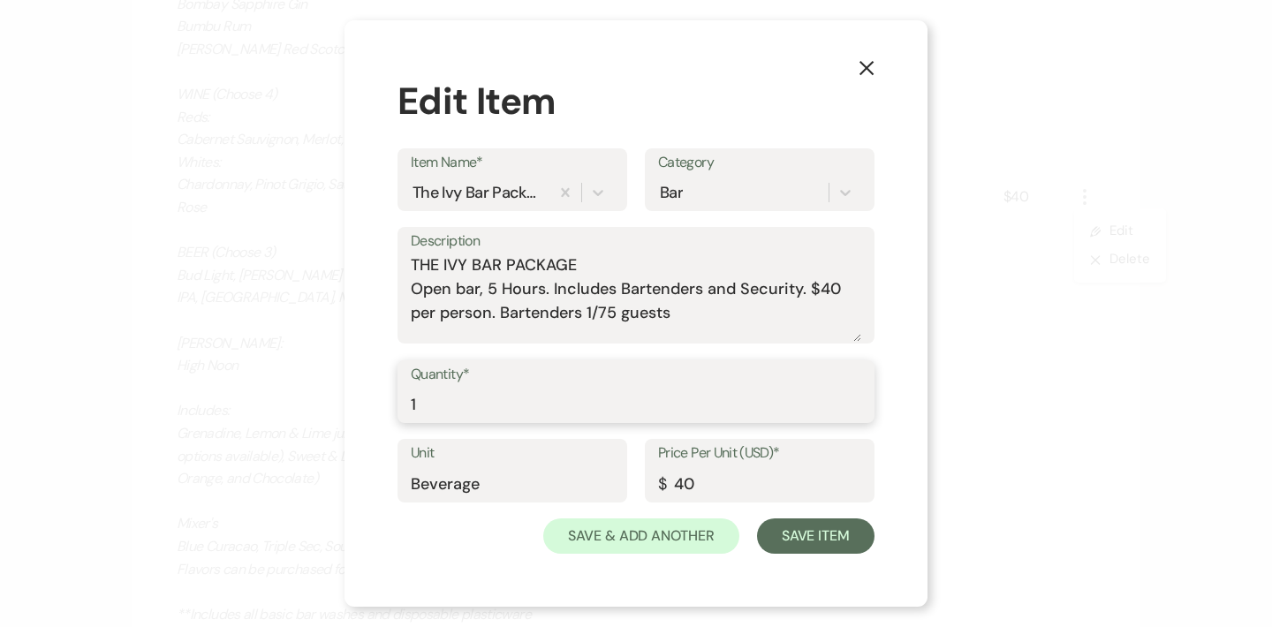
click at [556, 406] on input "1" at bounding box center [636, 404] width 451 height 34
type input "150"
click at [804, 546] on button "Save Item" at bounding box center [816, 536] width 118 height 35
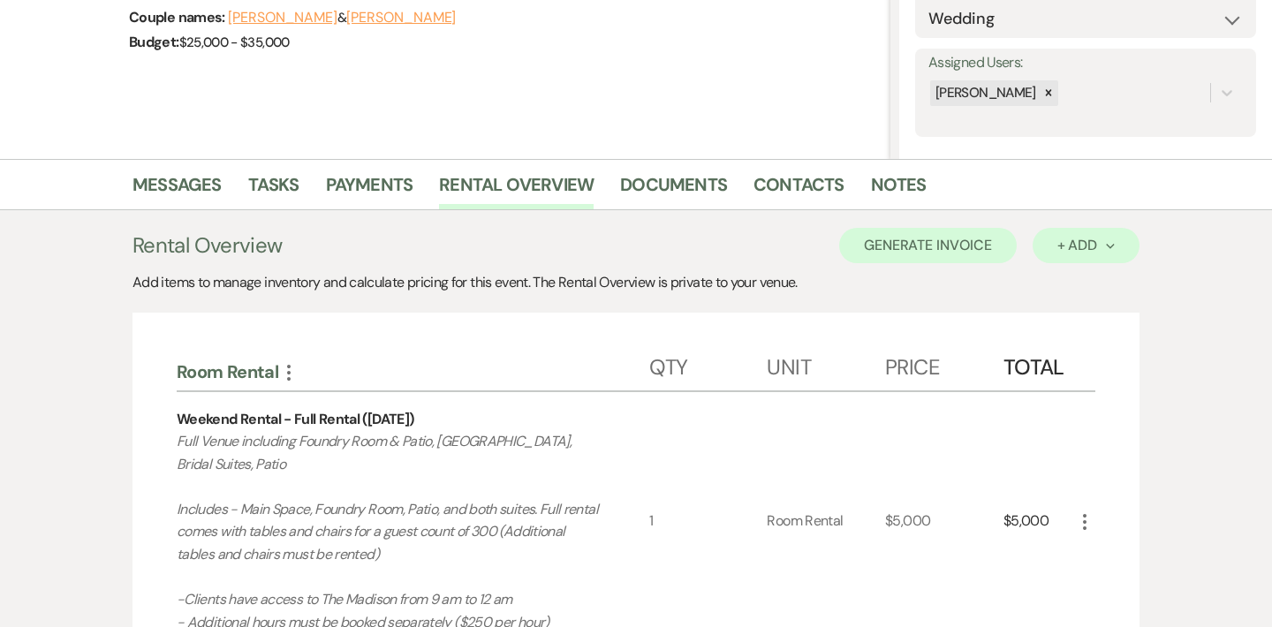
scroll to position [305, 0]
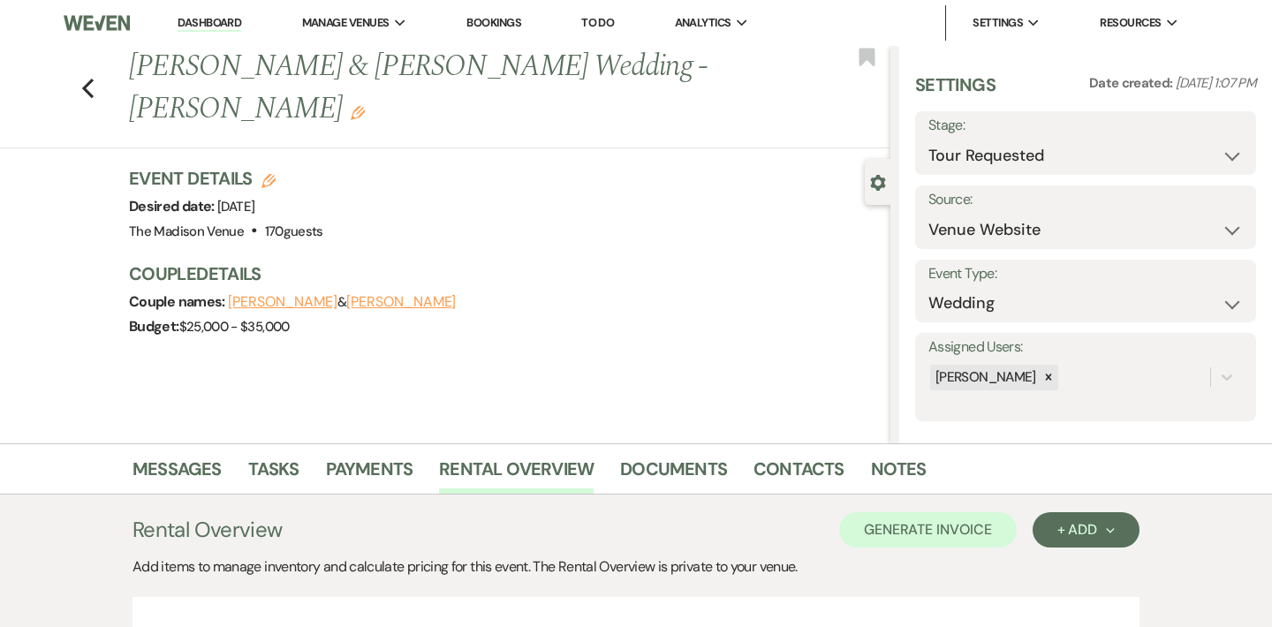
scroll to position [15, 0]
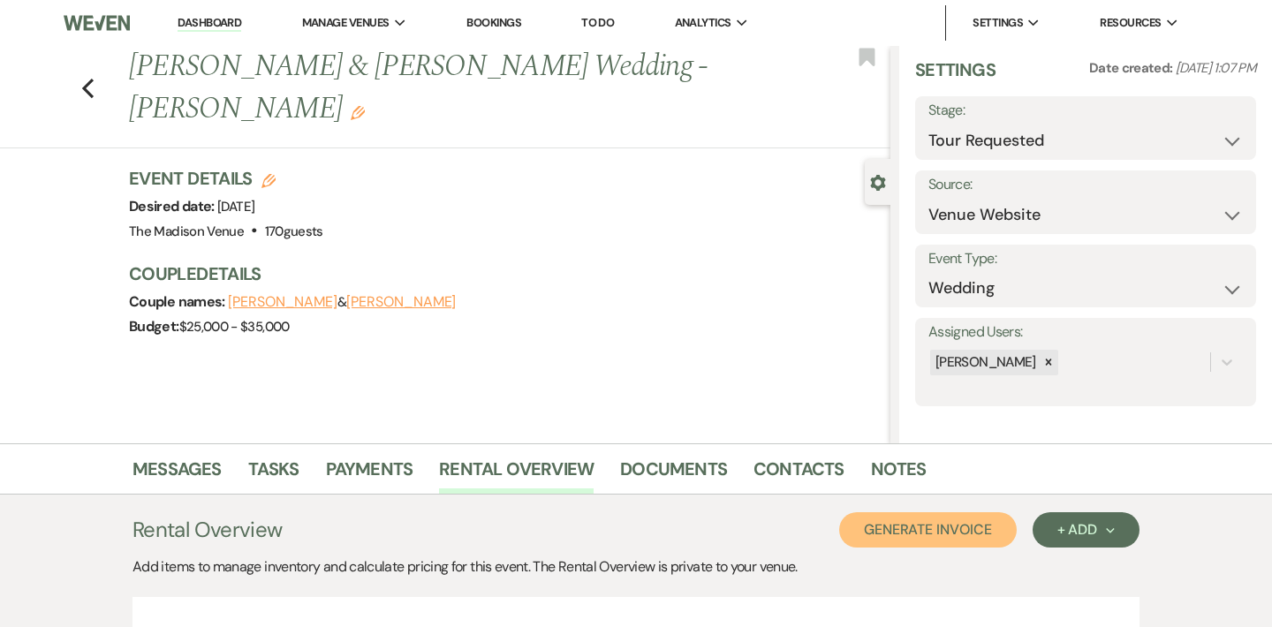
click at [914, 529] on button "Generate Invoice" at bounding box center [928, 529] width 178 height 35
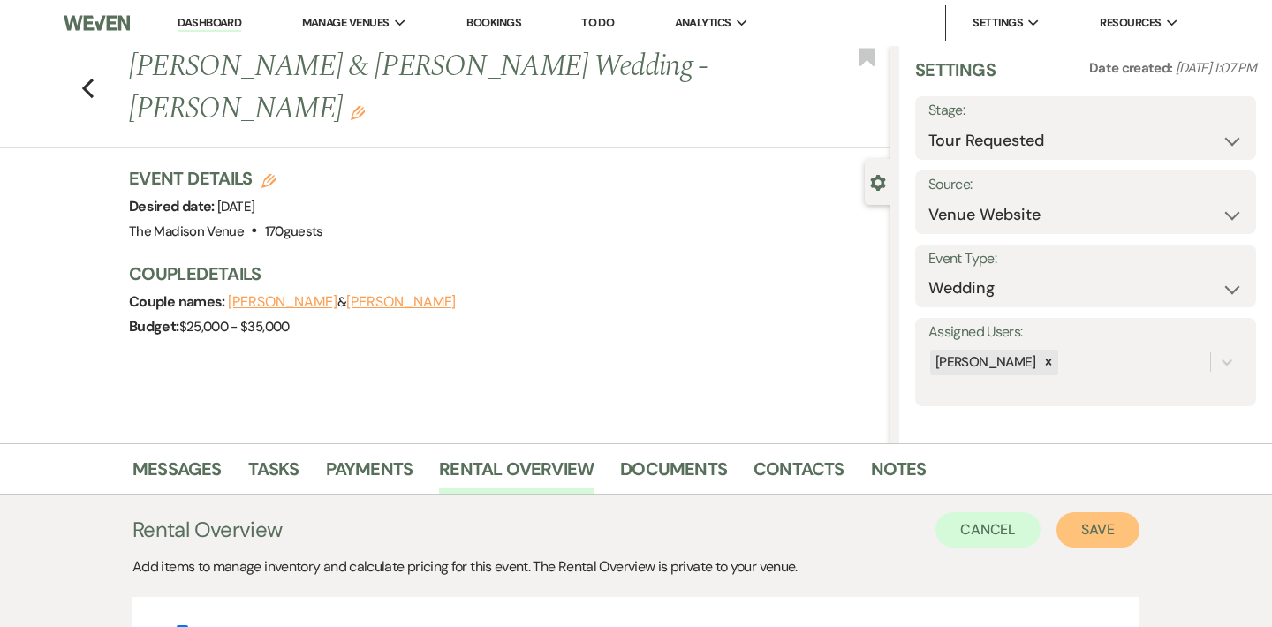
click at [1105, 535] on button "Save" at bounding box center [1098, 529] width 83 height 35
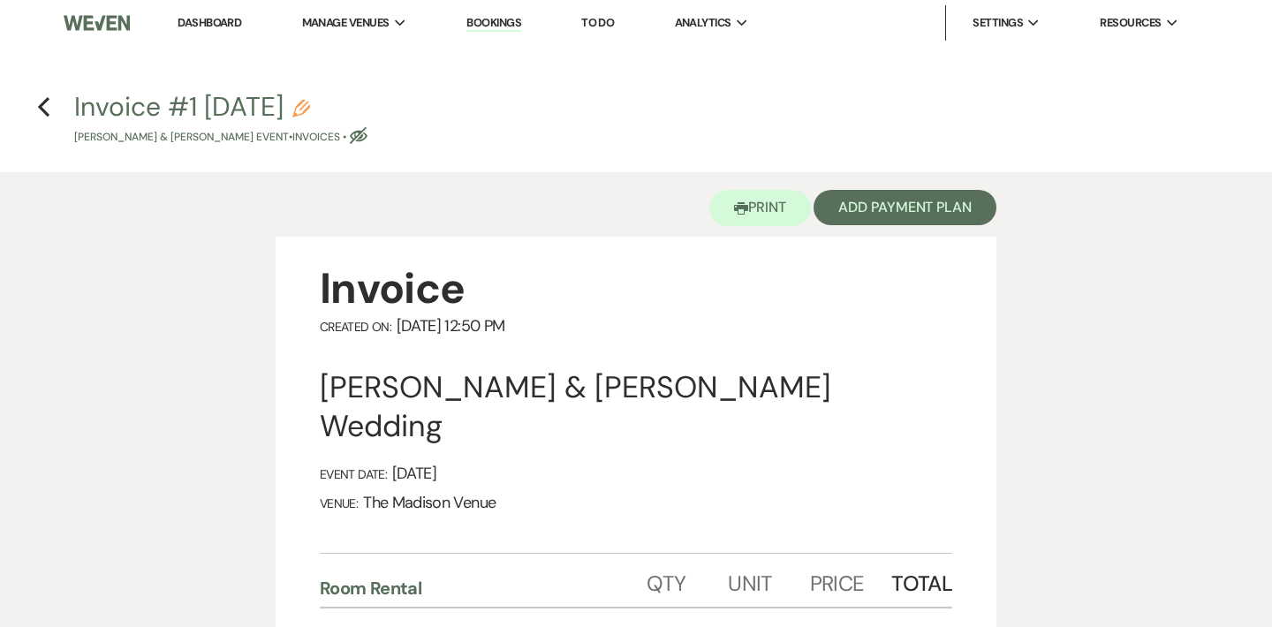
click at [310, 110] on use "button" at bounding box center [301, 109] width 18 height 18
select select "22"
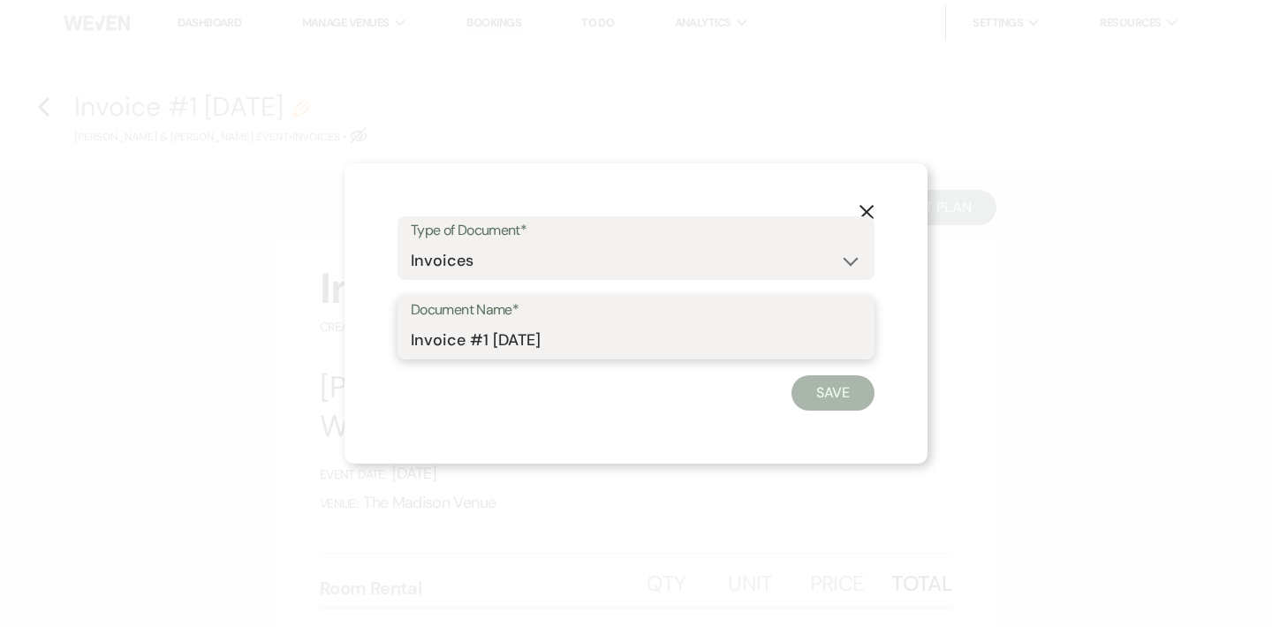
click at [612, 351] on input "Invoice #1 8-16-2025" at bounding box center [636, 340] width 451 height 34
type input "Proposal"
click at [839, 389] on button "Save" at bounding box center [833, 393] width 83 height 35
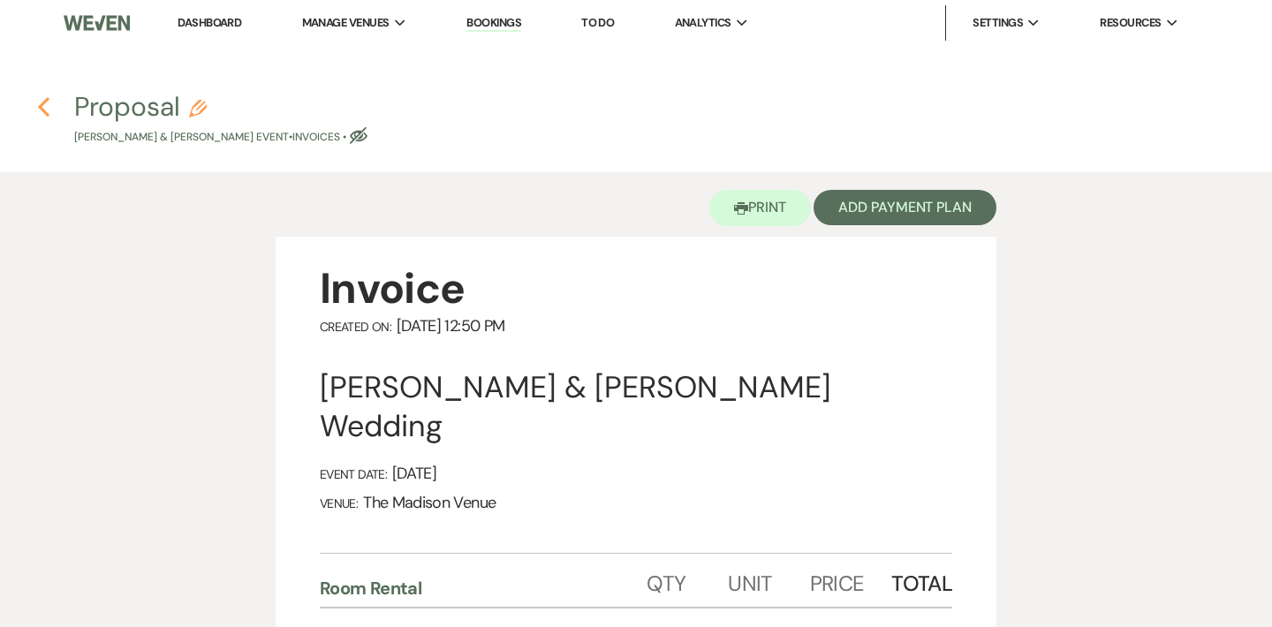
click at [38, 101] on icon "Previous" at bounding box center [43, 106] width 13 height 21
select select "2"
select select "5"
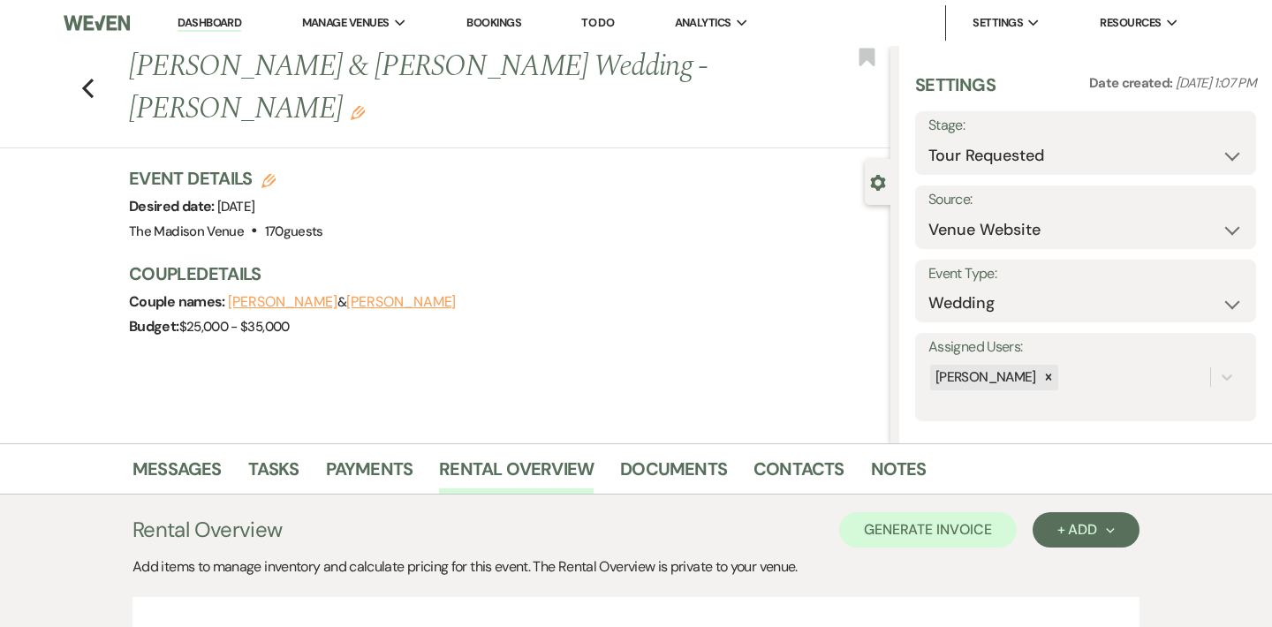
scroll to position [15, 0]
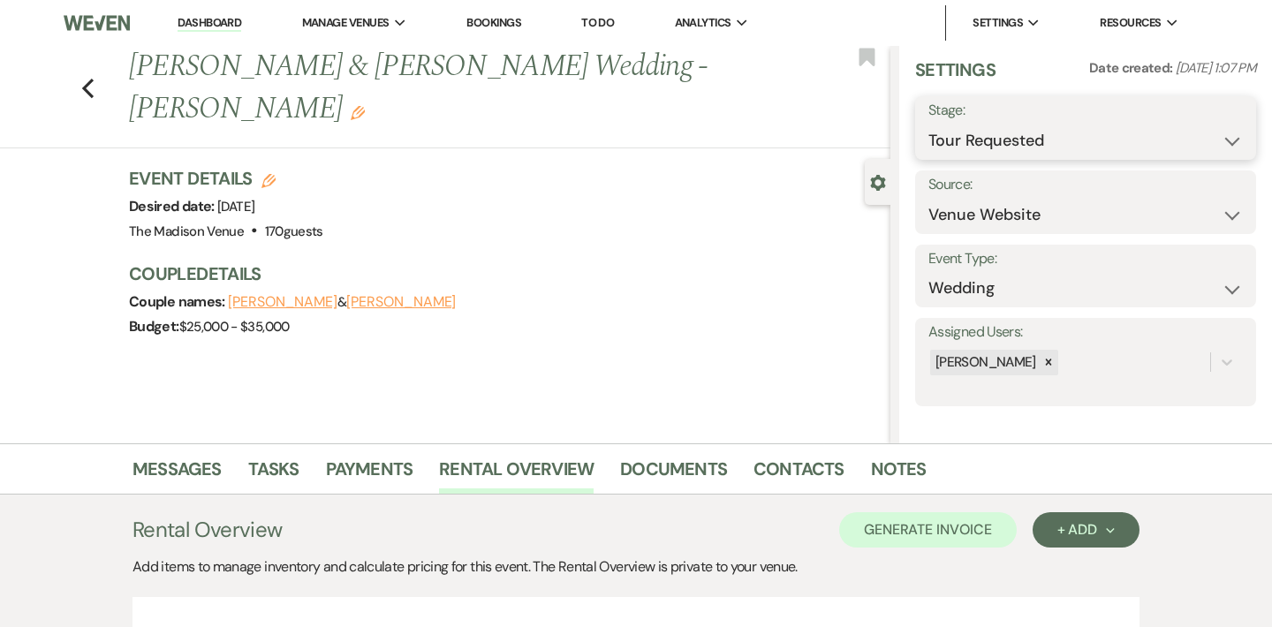
click at [1051, 134] on select "Inquiry Follow Up Tour Requested Tour Confirmed Toured Proposal Sent Booked Lost" at bounding box center [1086, 141] width 315 height 34
select select "6"
click at [1218, 134] on button "Save" at bounding box center [1222, 127] width 70 height 35
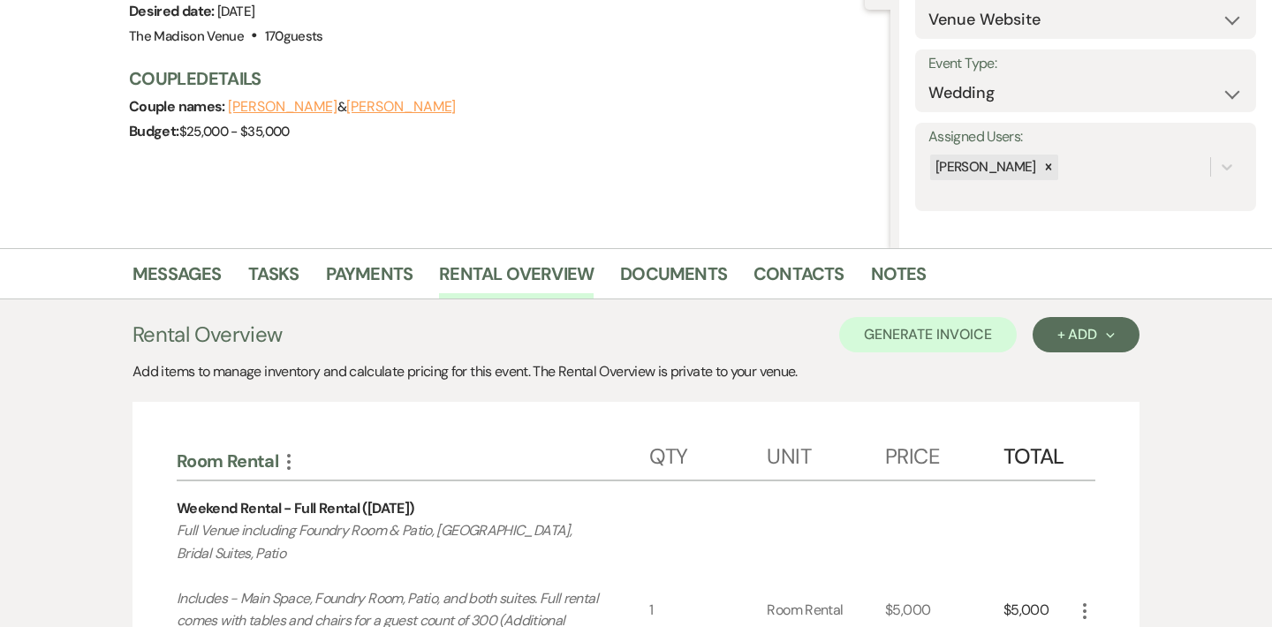
scroll to position [201, 0]
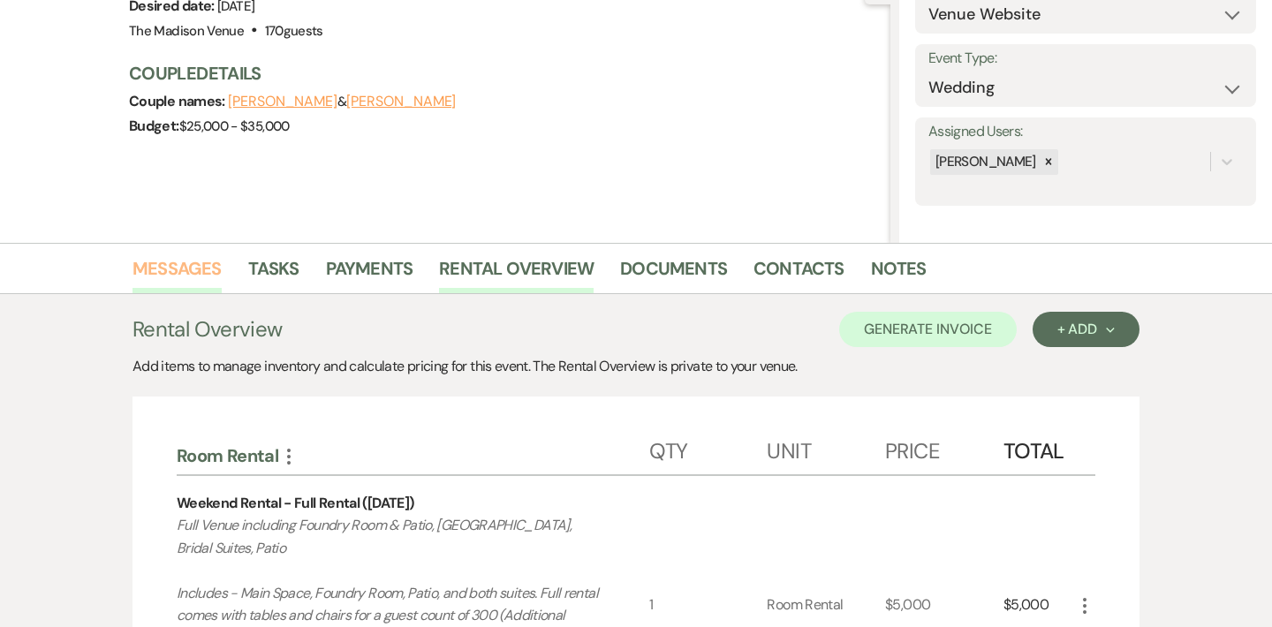
click at [196, 261] on link "Messages" at bounding box center [177, 273] width 89 height 39
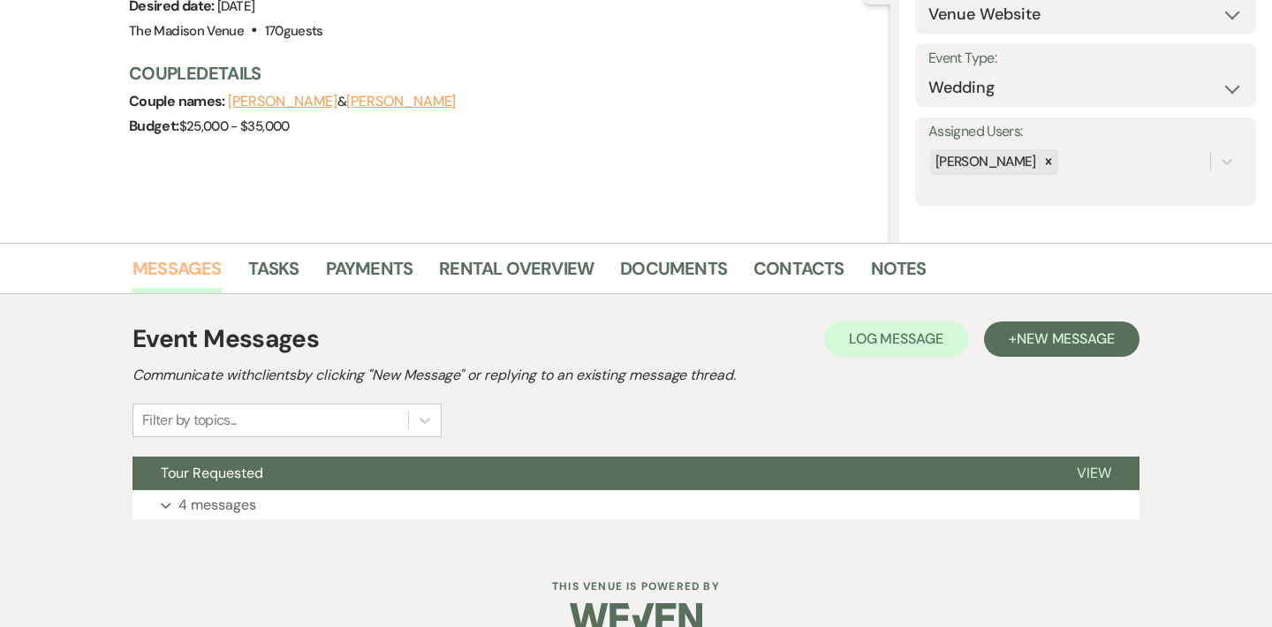
scroll to position [233, 0]
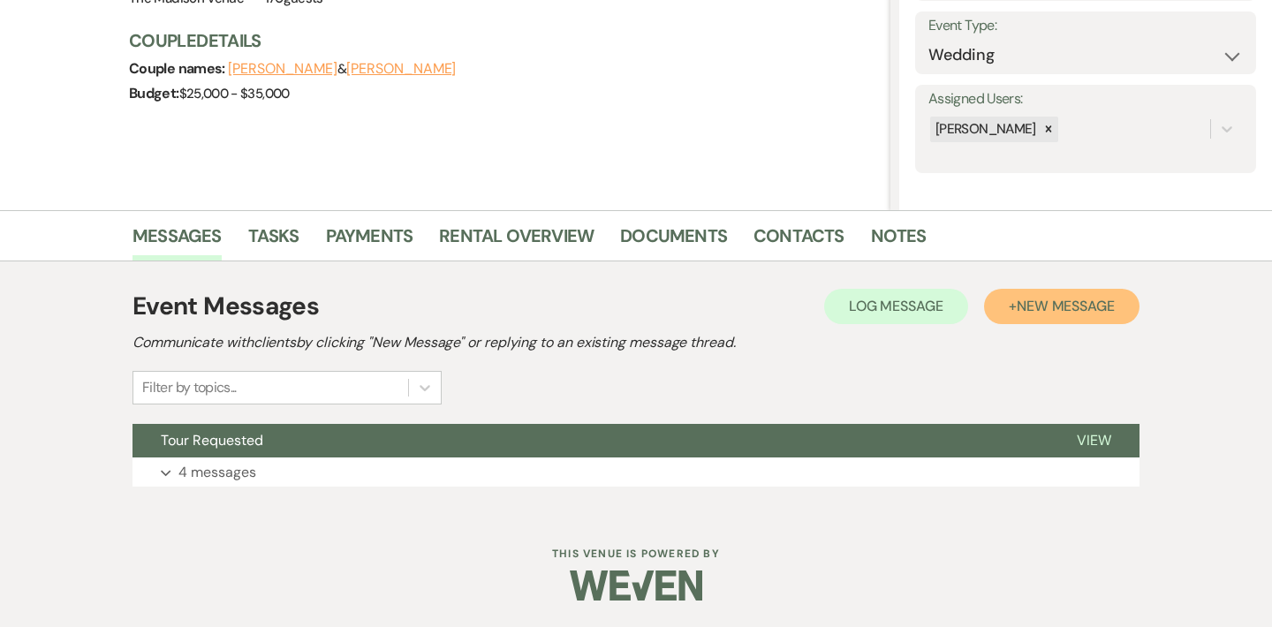
click at [1073, 314] on span "New Message" at bounding box center [1066, 306] width 98 height 19
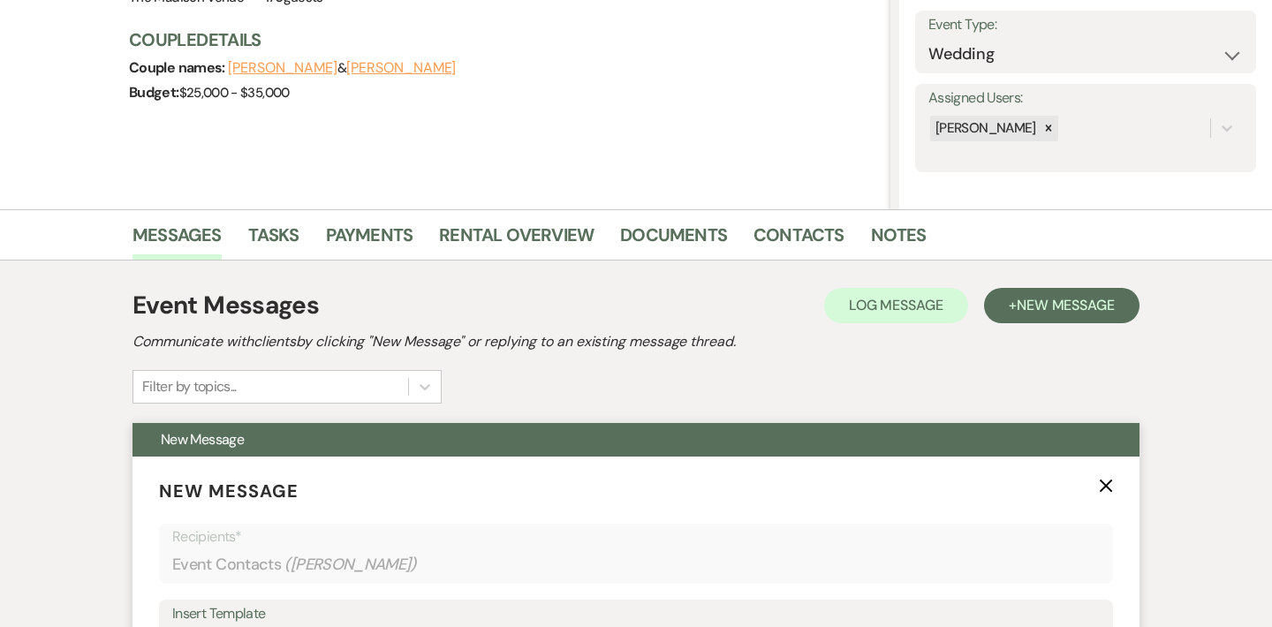
scroll to position [429, 0]
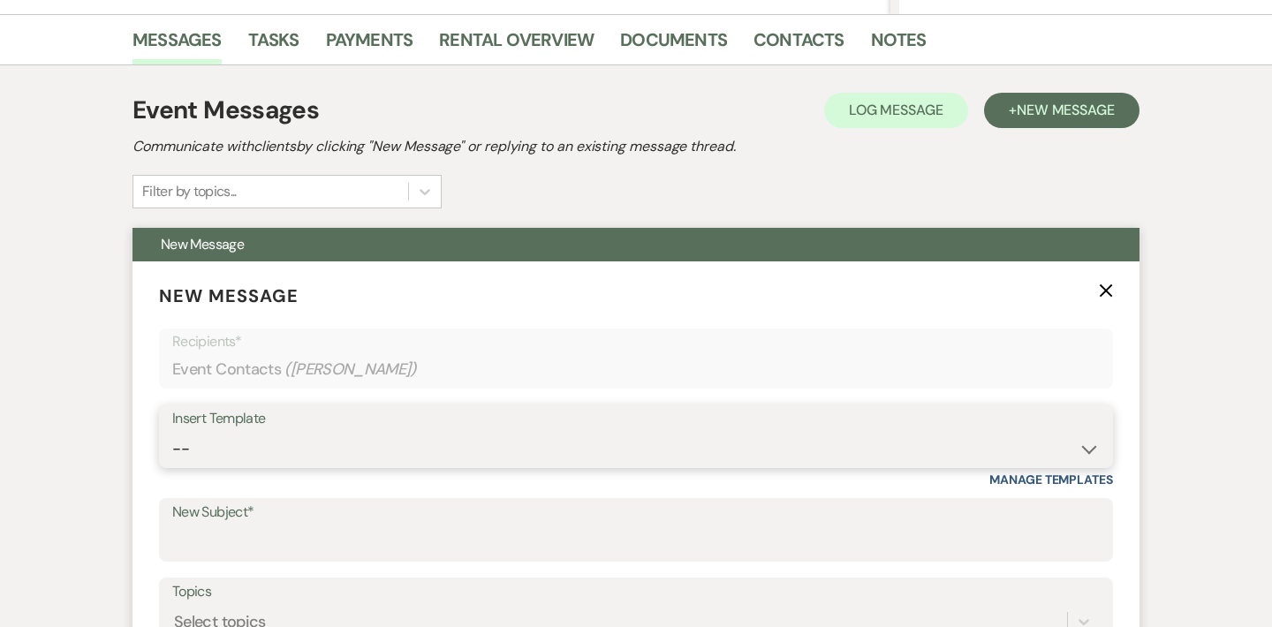
click at [519, 452] on select "-- Weven Planning Portal Introduction (Booked Events) Corporate Lead Follow Up …" at bounding box center [636, 449] width 928 height 34
select select "3706"
type input "The Madison Venue | Proposal & Contract Agreement"
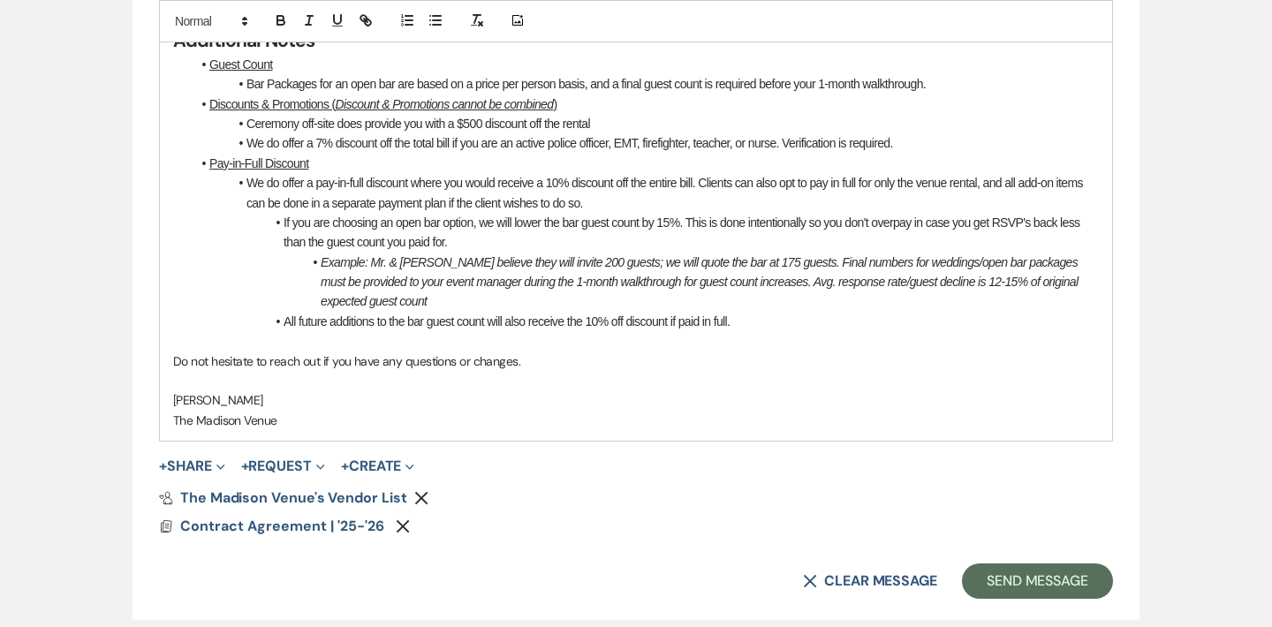
scroll to position [1290, 0]
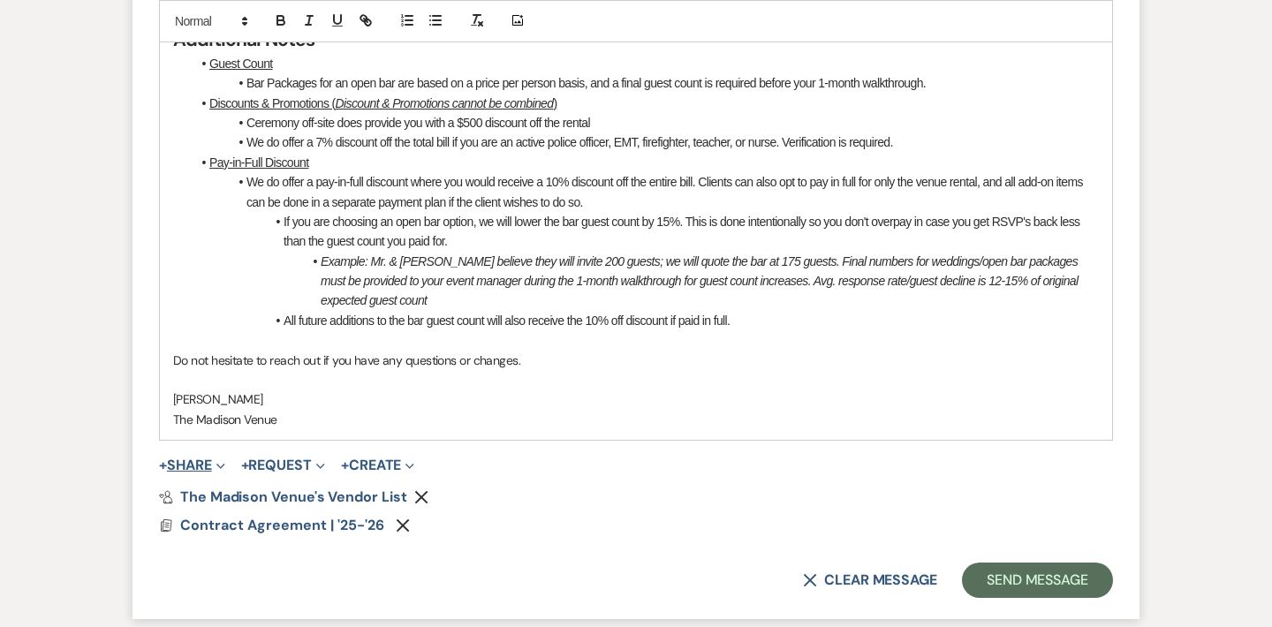
click at [206, 470] on button "+ Share Expand" at bounding box center [192, 466] width 66 height 14
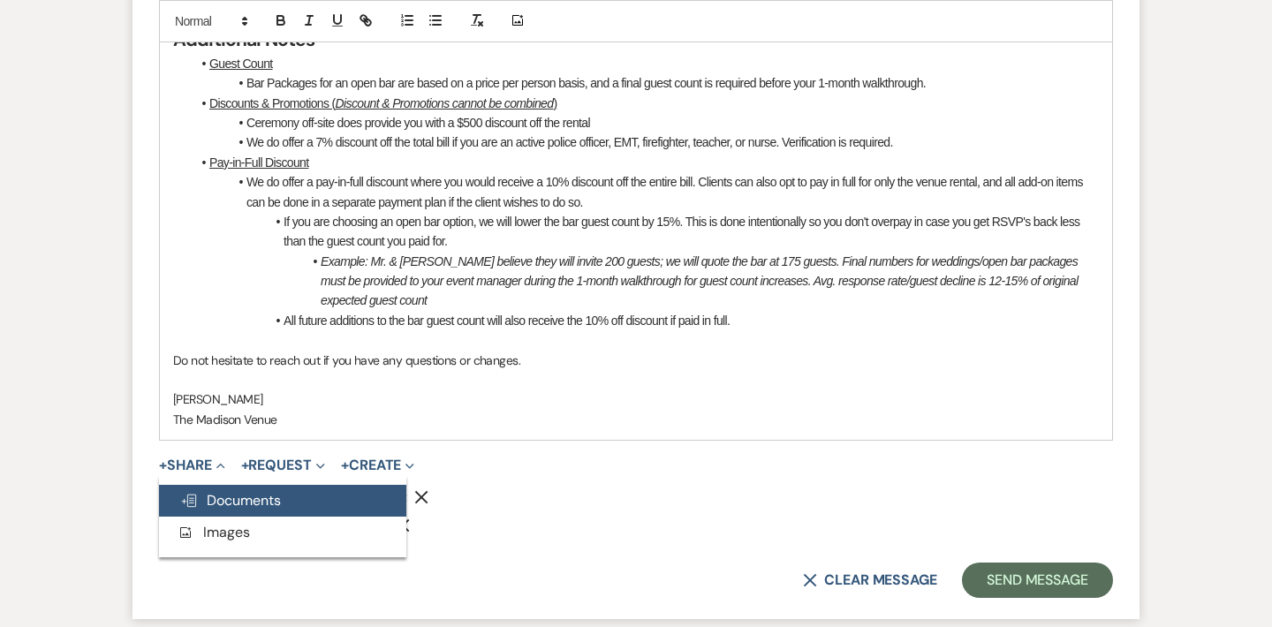
click at [231, 506] on span "Doc Upload Documents" at bounding box center [230, 500] width 101 height 19
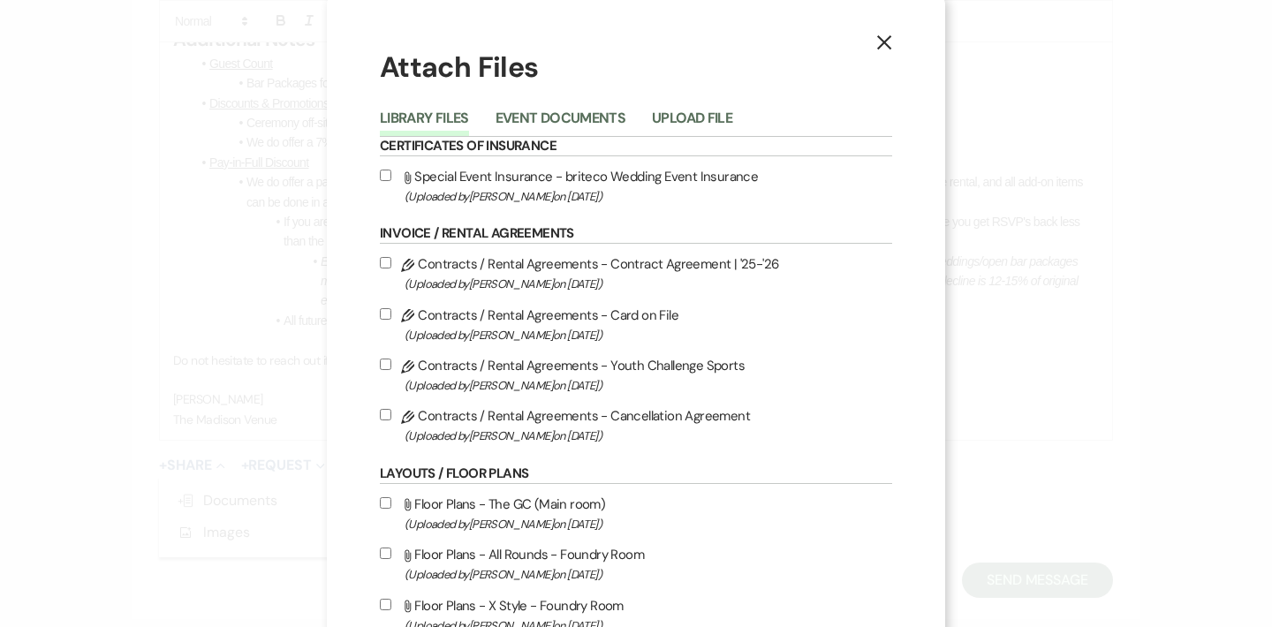
scroll to position [7, 0]
click at [550, 116] on button "Event Documents" at bounding box center [561, 122] width 130 height 25
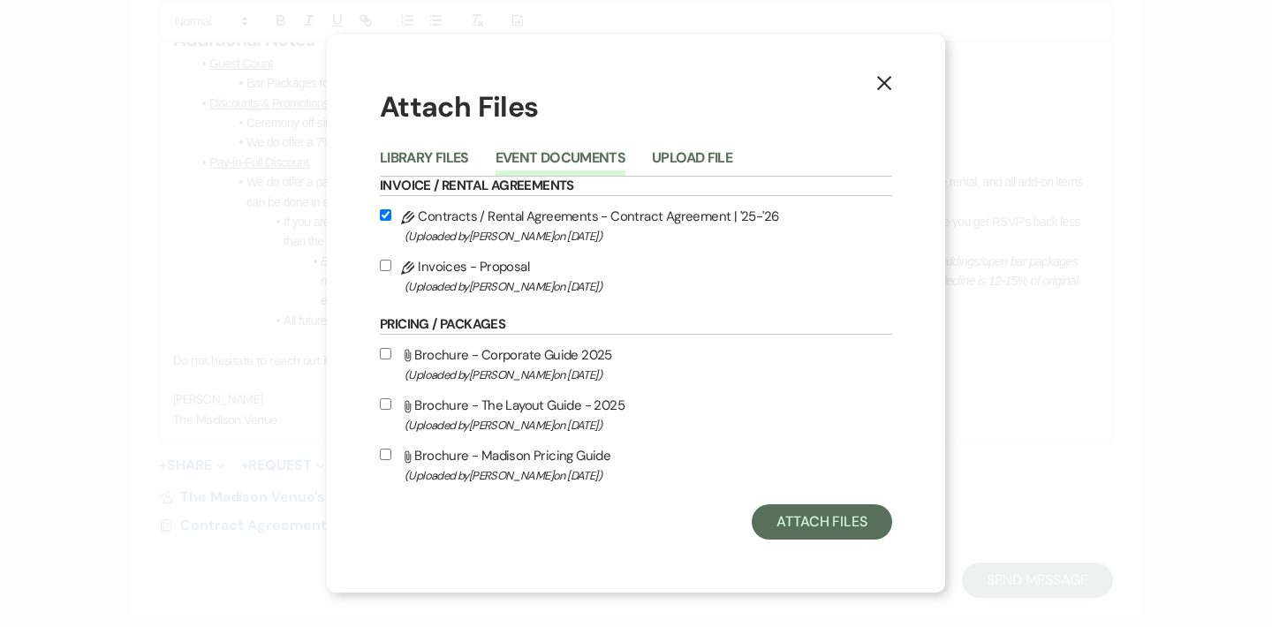
click at [385, 257] on label "Pencil Invoices - Proposal (Uploaded by Anthony Licursi on Aug 16th, 2025 )" at bounding box center [636, 276] width 512 height 42
click at [385, 260] on input "Pencil Invoices - Proposal (Uploaded by Anthony Licursi on Aug 16th, 2025 )" at bounding box center [385, 265] width 11 height 11
checkbox input "true"
click at [805, 512] on button "Attach Files" at bounding box center [822, 522] width 140 height 35
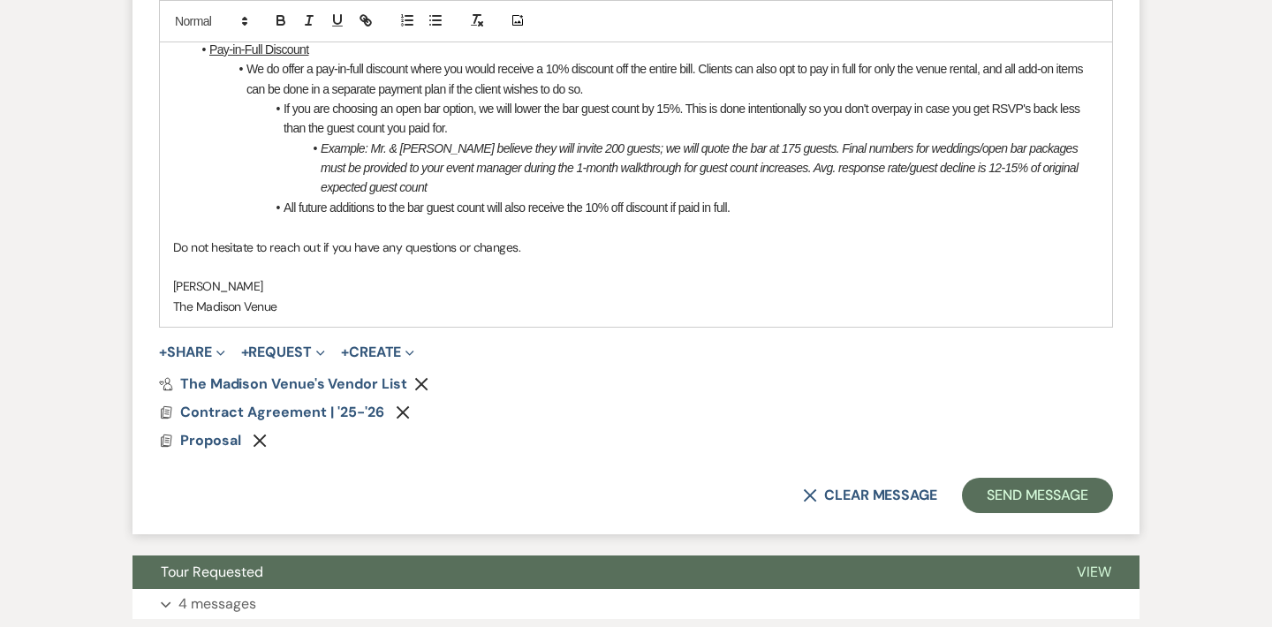
scroll to position [1428, 0]
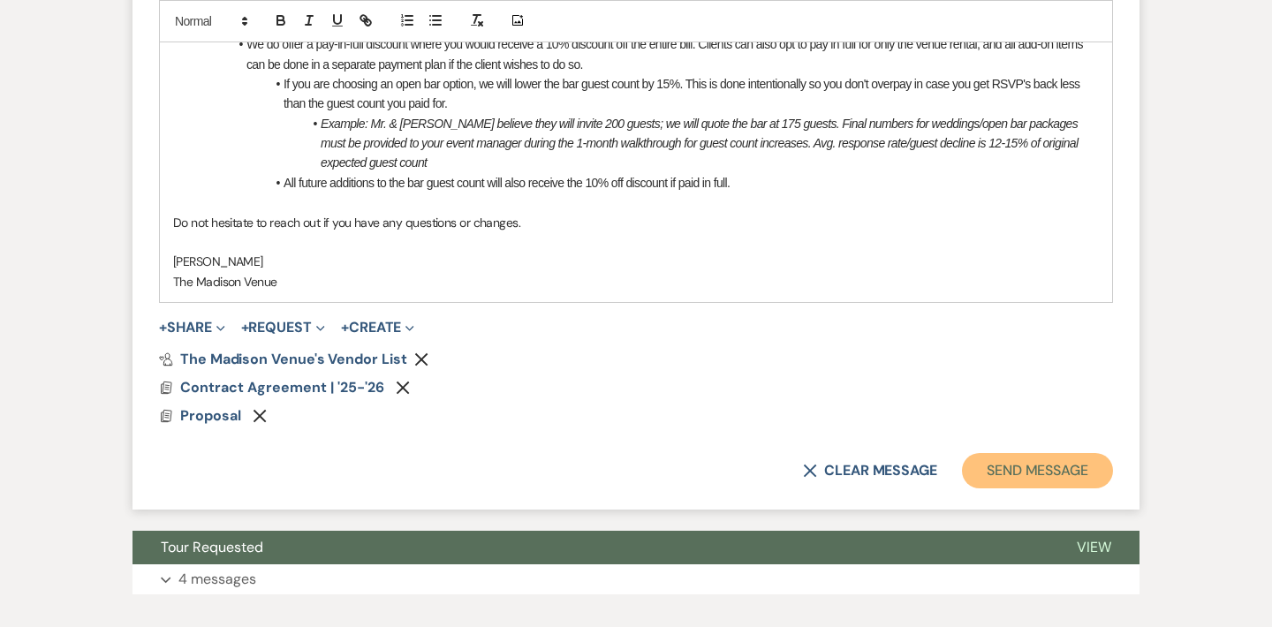
click at [1038, 481] on button "Send Message" at bounding box center [1037, 470] width 151 height 35
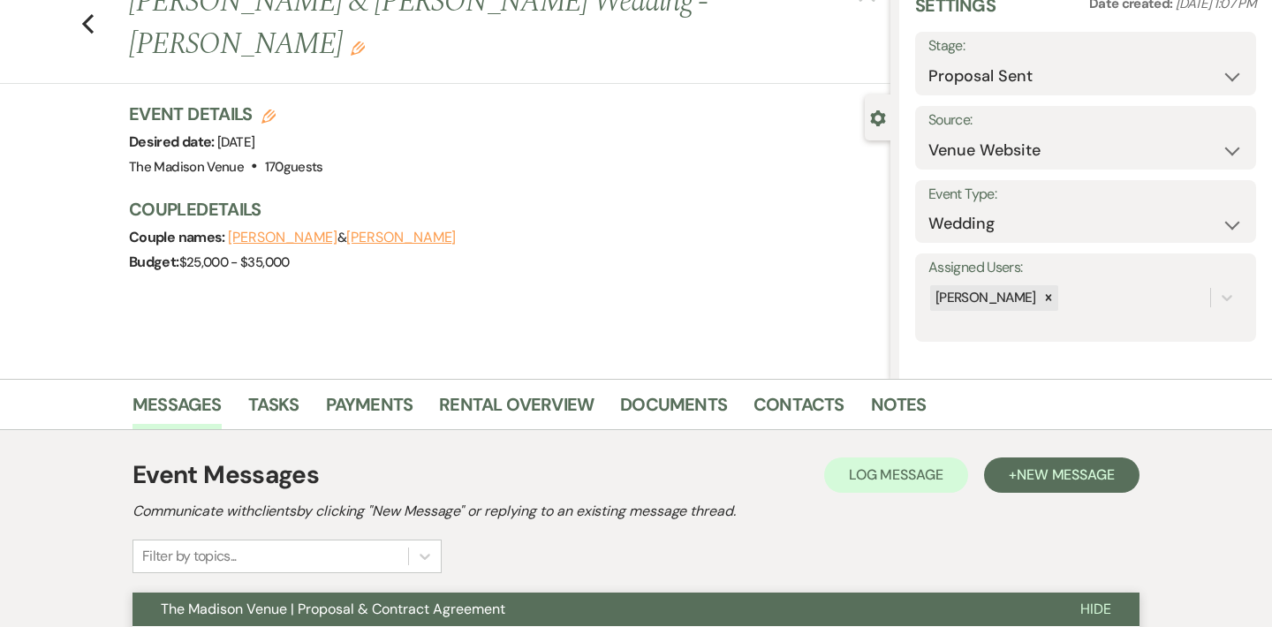
scroll to position [0, 0]
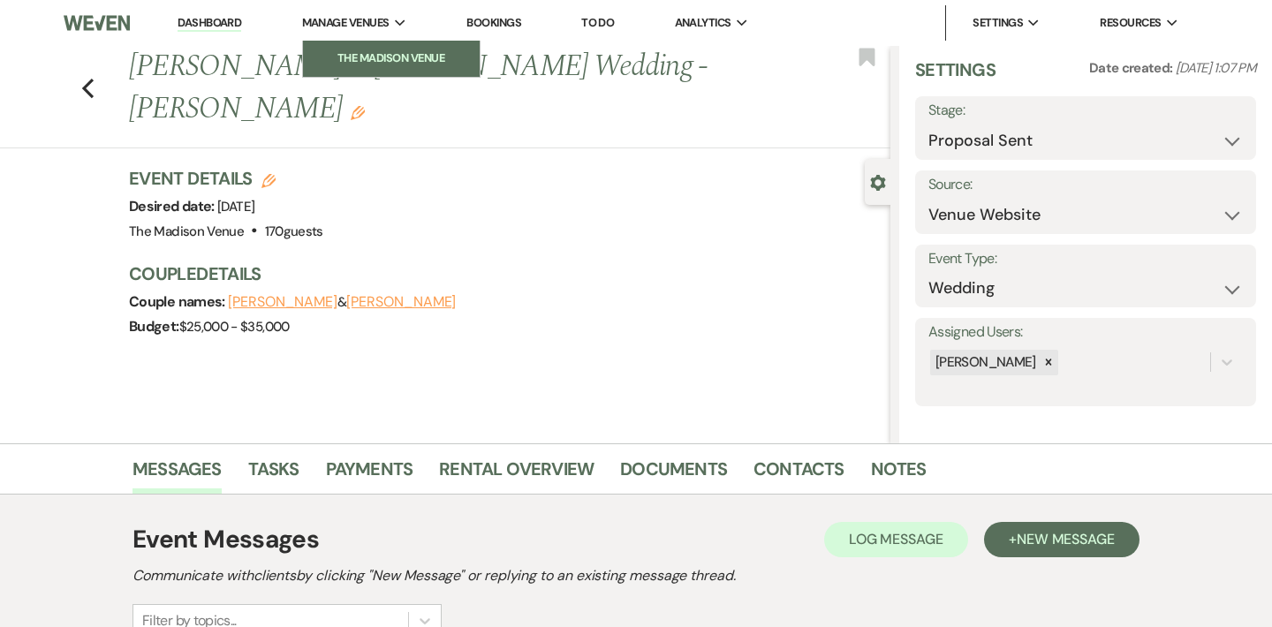
click at [367, 51] on li "The Madison Venue" at bounding box center [391, 58] width 159 height 18
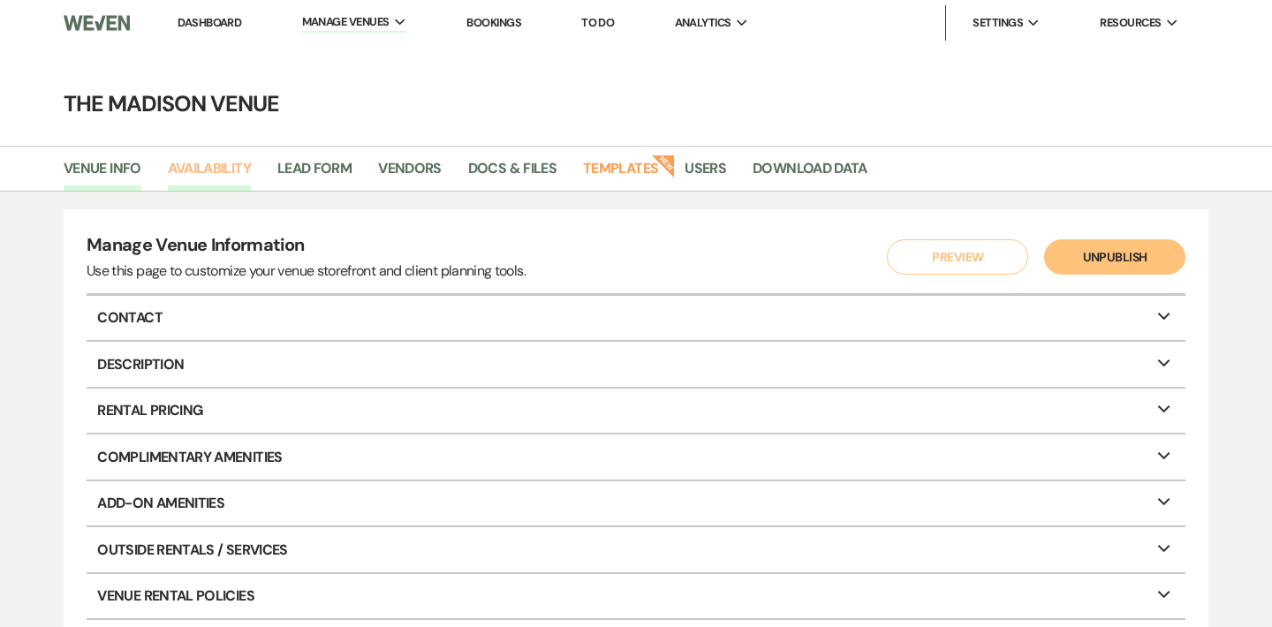
click at [229, 183] on link "Availability" at bounding box center [209, 174] width 83 height 34
select select "3"
select select "2026"
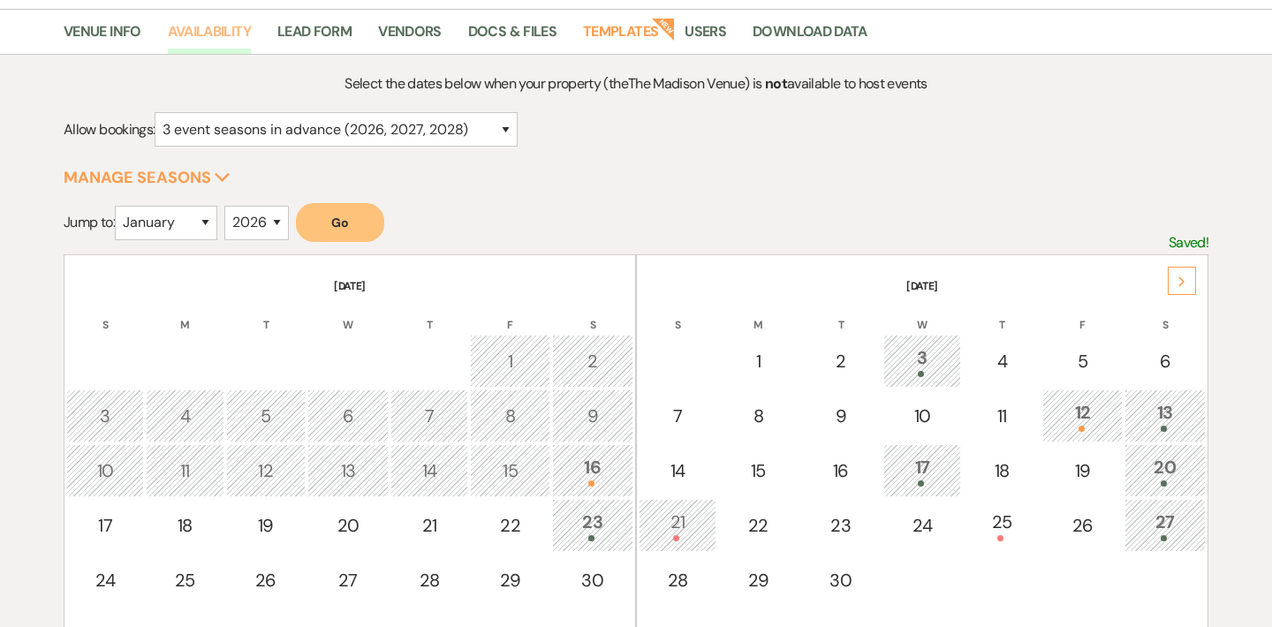
scroll to position [157, 0]
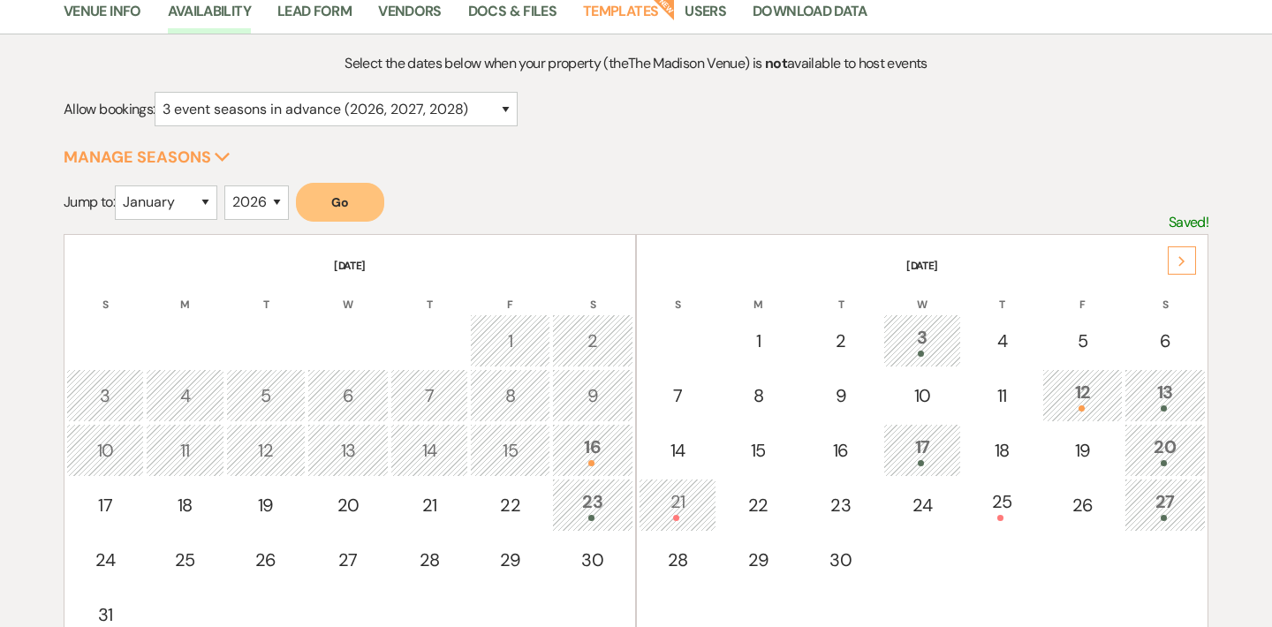
click at [330, 197] on button "Go" at bounding box center [340, 202] width 88 height 39
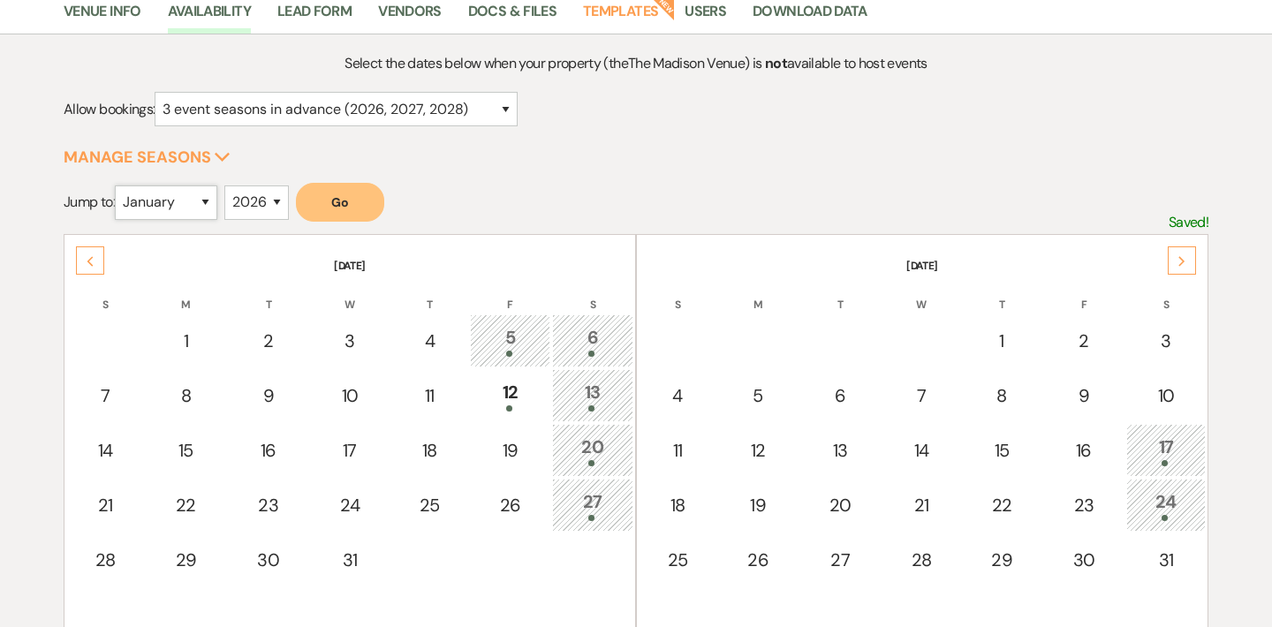
click at [186, 207] on select "January February March April May June July August September October November De…" at bounding box center [166, 203] width 102 height 34
select select "9"
click at [340, 214] on button "Go" at bounding box center [340, 202] width 88 height 39
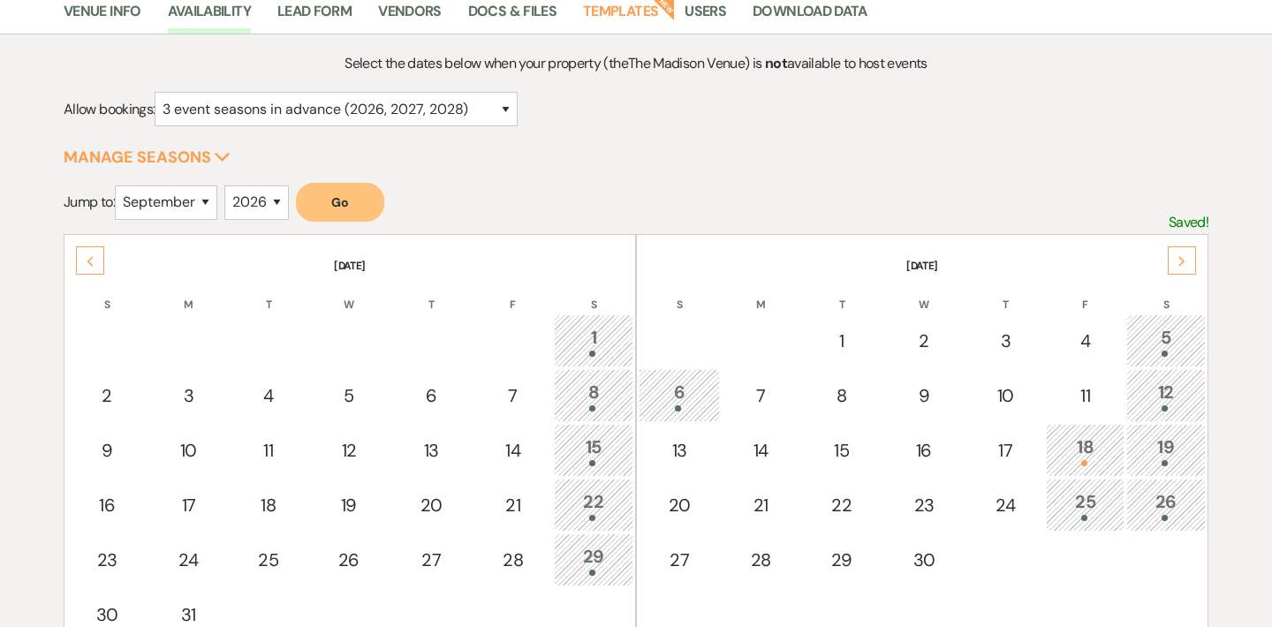
scroll to position [304, 0]
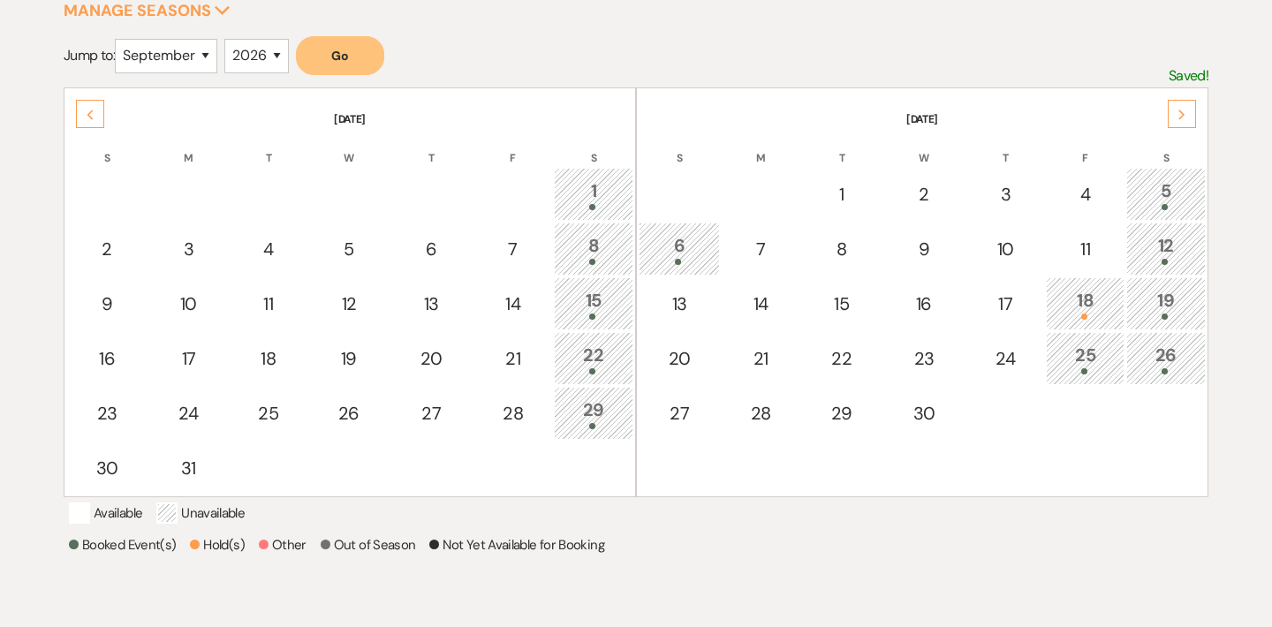
click at [1179, 114] on icon "Next" at bounding box center [1182, 115] width 9 height 11
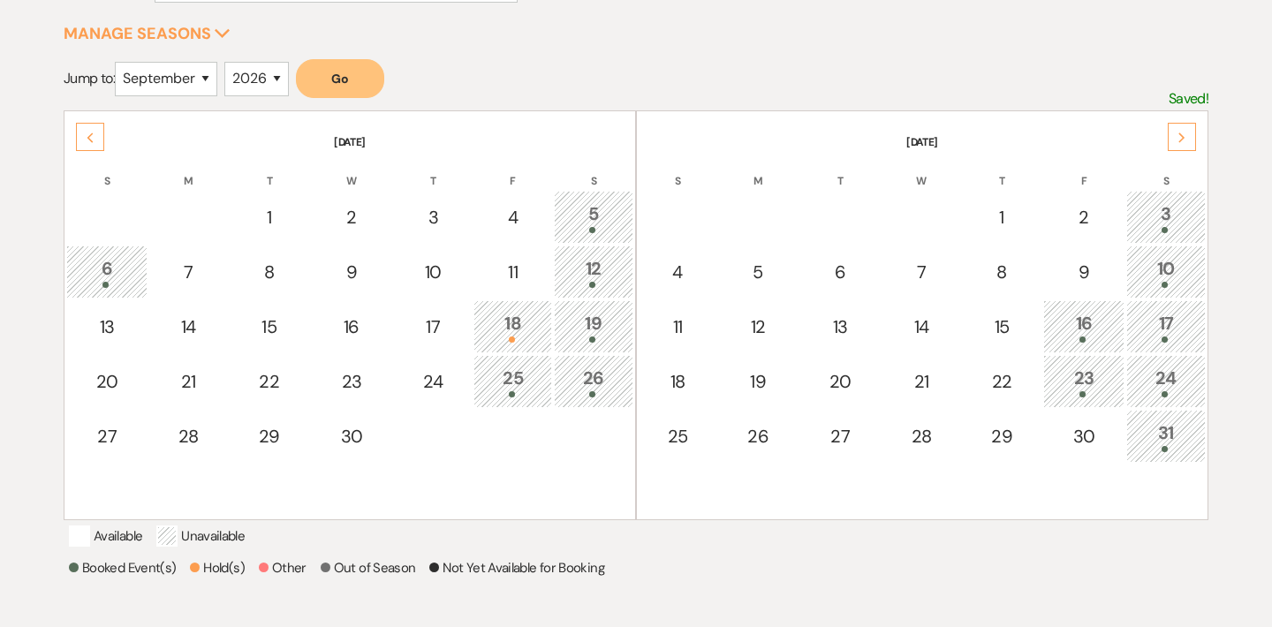
scroll to position [279, 0]
click at [78, 143] on div "Previous" at bounding box center [90, 139] width 28 height 28
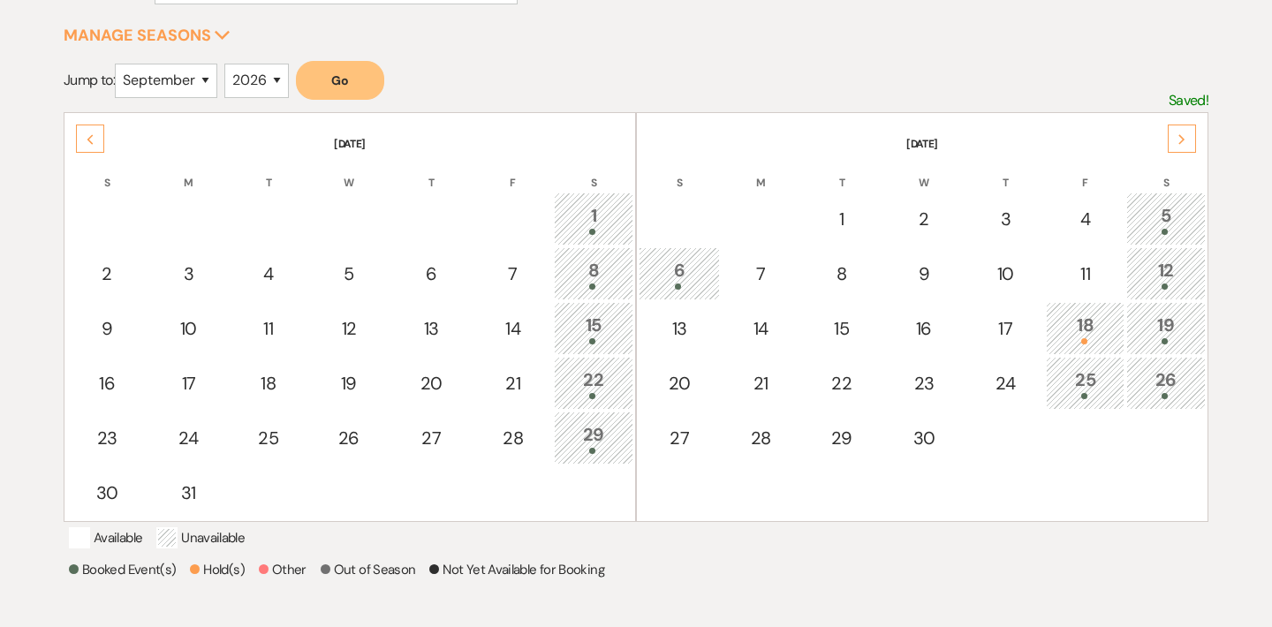
click at [1181, 134] on icon "Next" at bounding box center [1182, 139] width 9 height 11
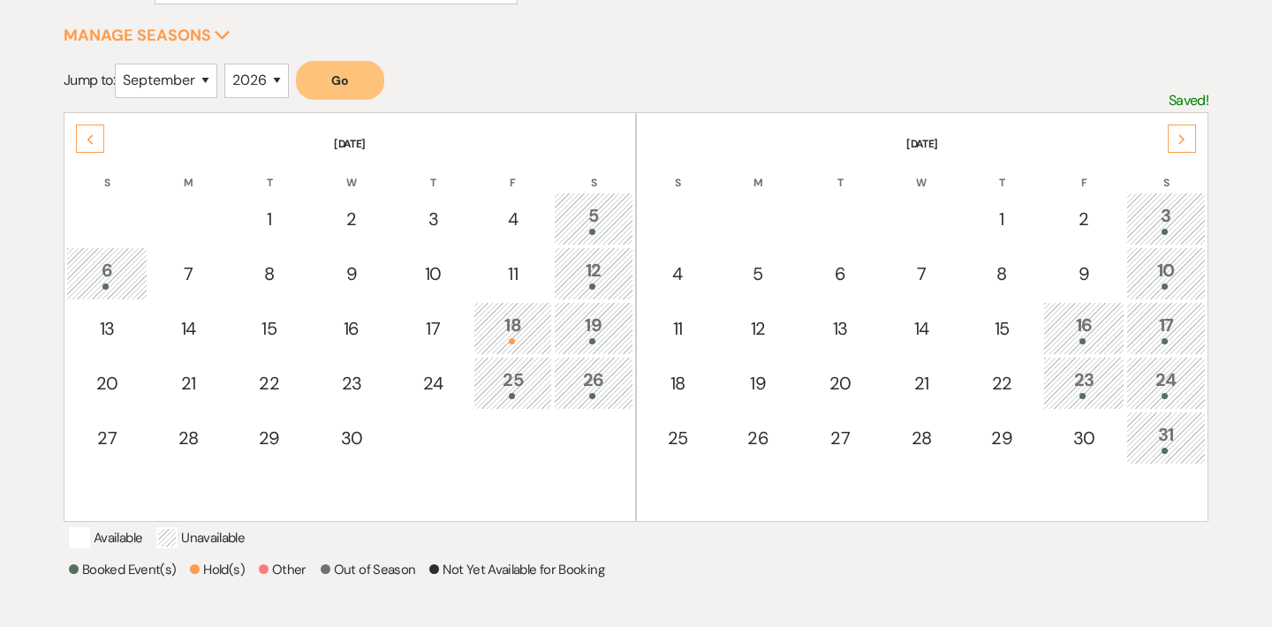
click at [1181, 134] on icon "Next" at bounding box center [1182, 139] width 9 height 11
